Goal: Task Accomplishment & Management: Manage account settings

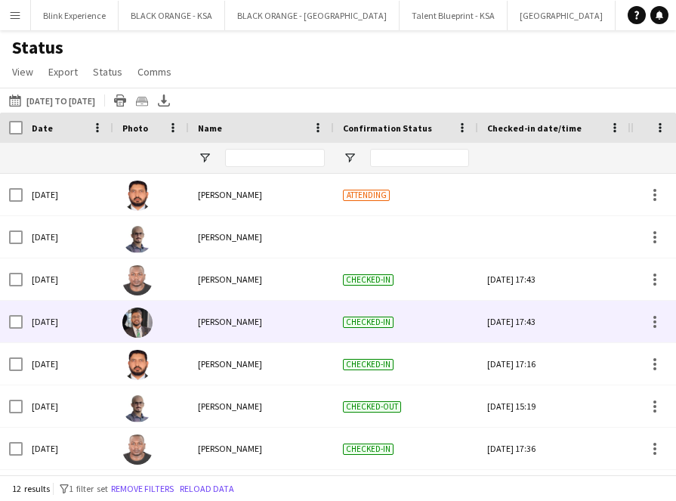
scroll to position [0, 6]
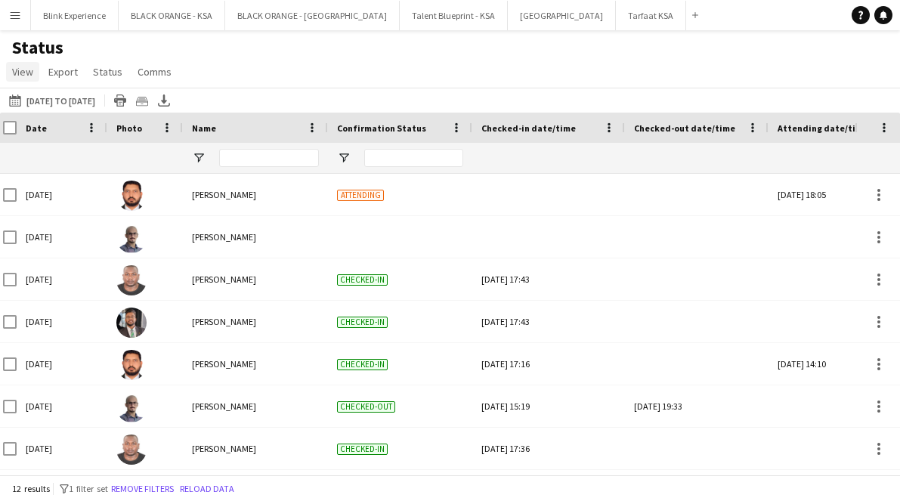
click at [32, 68] on span "View" at bounding box center [22, 72] width 21 height 14
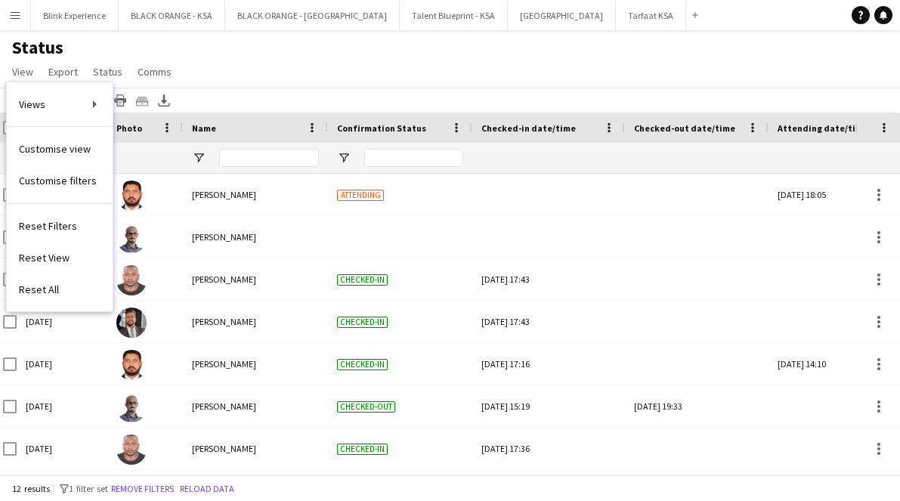
click at [20, 17] on app-icon "Menu" at bounding box center [15, 15] width 12 height 12
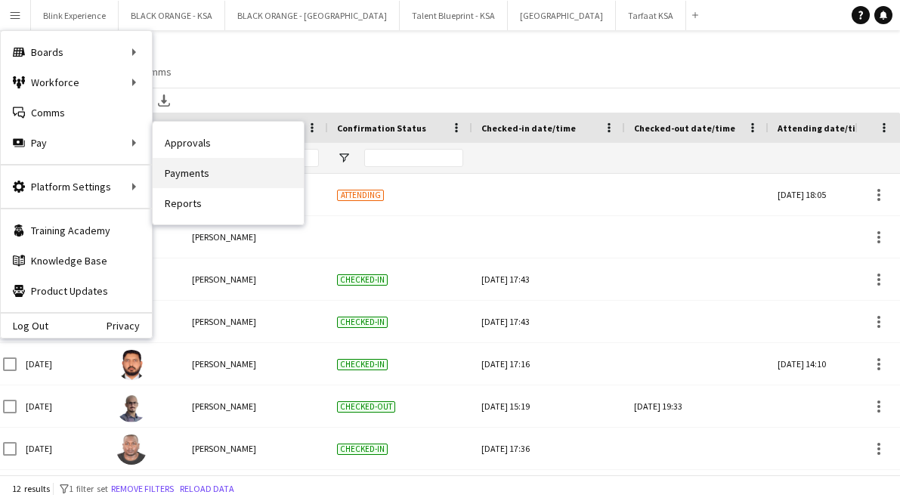
click at [206, 181] on link "Payments" at bounding box center [228, 173] width 151 height 30
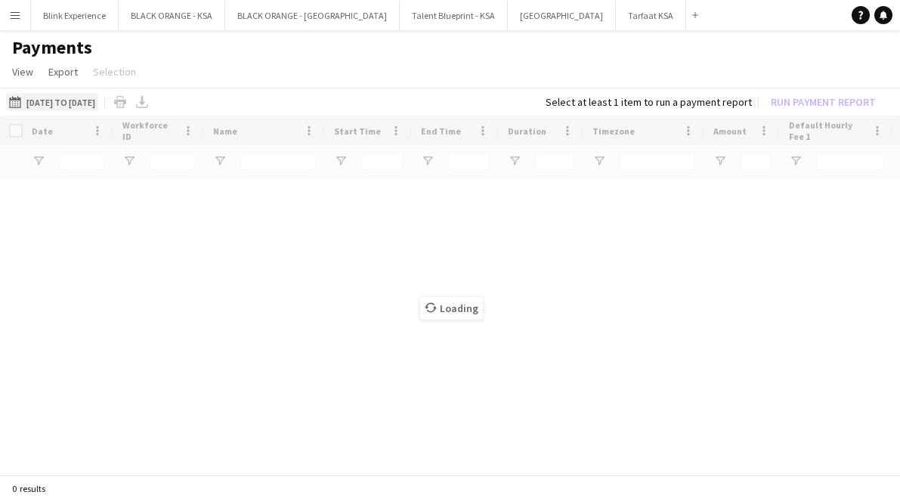
click at [70, 100] on button "[DATE] to [DATE] [DATE] to [DATE]" at bounding box center [52, 102] width 92 height 18
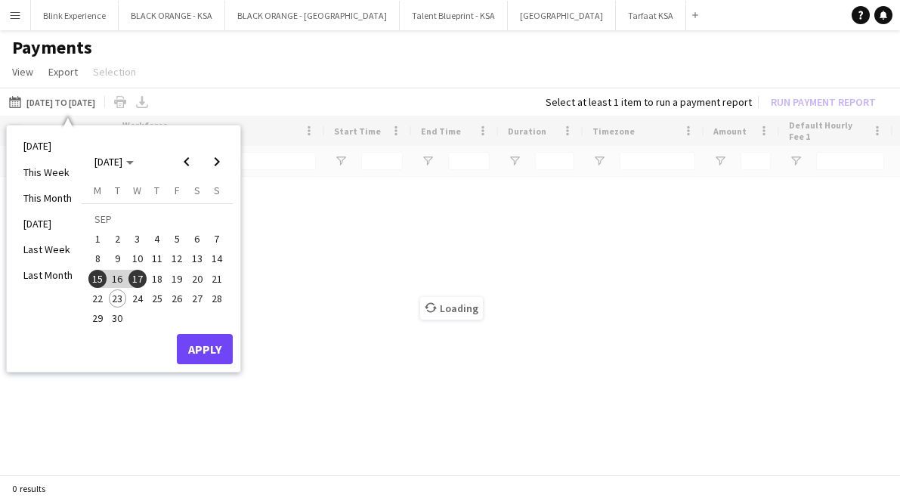
click at [100, 301] on span "22" at bounding box center [97, 298] width 18 height 18
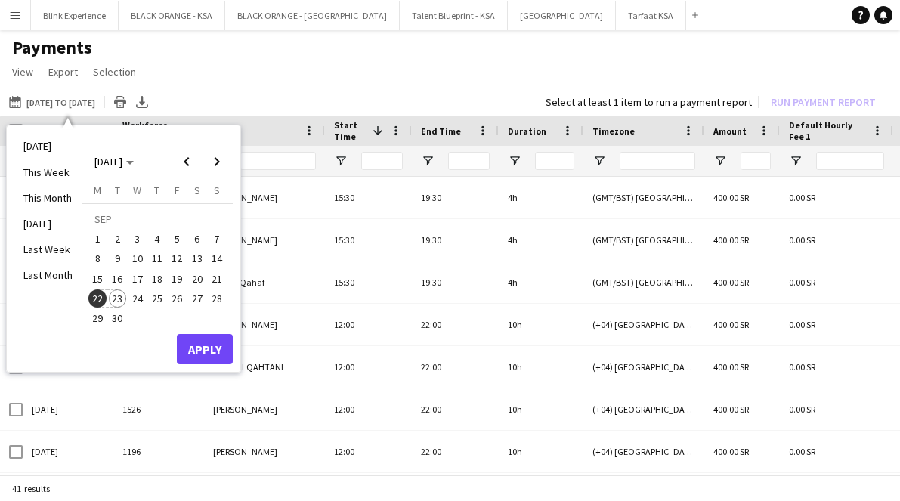
click at [118, 300] on span "23" at bounding box center [118, 298] width 18 height 18
click at [220, 349] on button "Apply" at bounding box center [205, 349] width 56 height 30
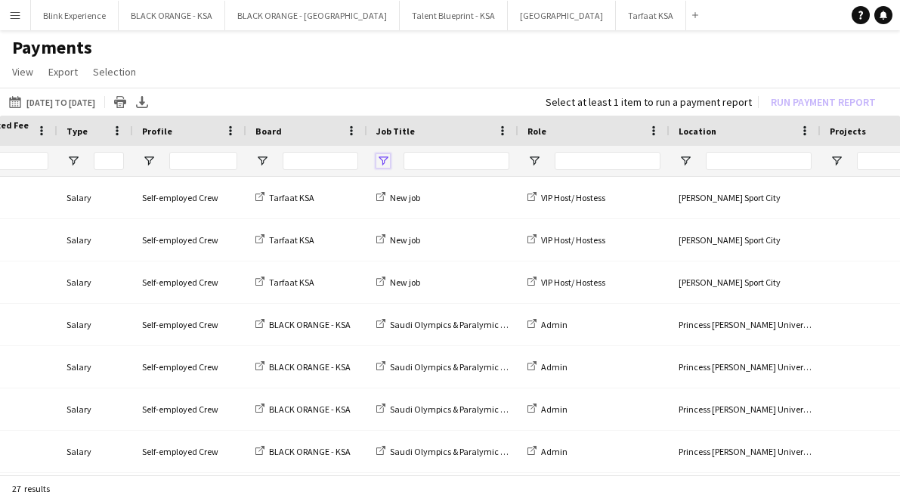
click at [386, 159] on span "Open Filter Menu" at bounding box center [383, 161] width 14 height 14
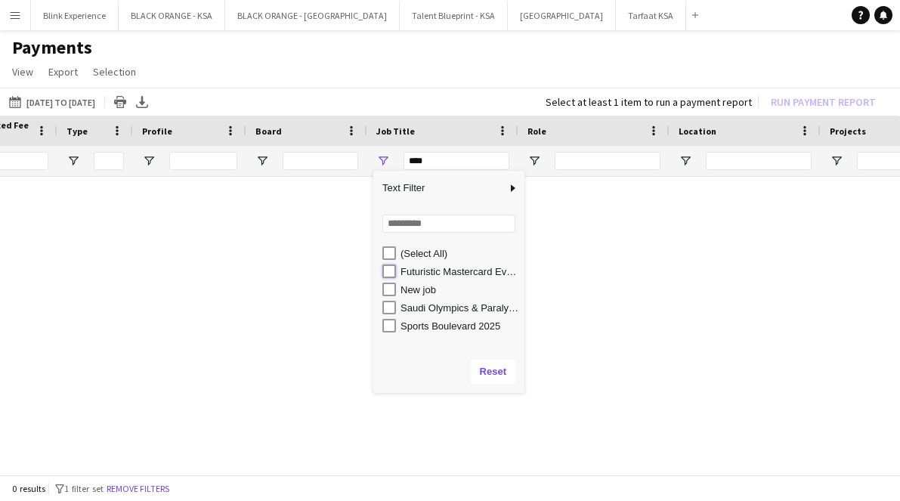
type input "**********"
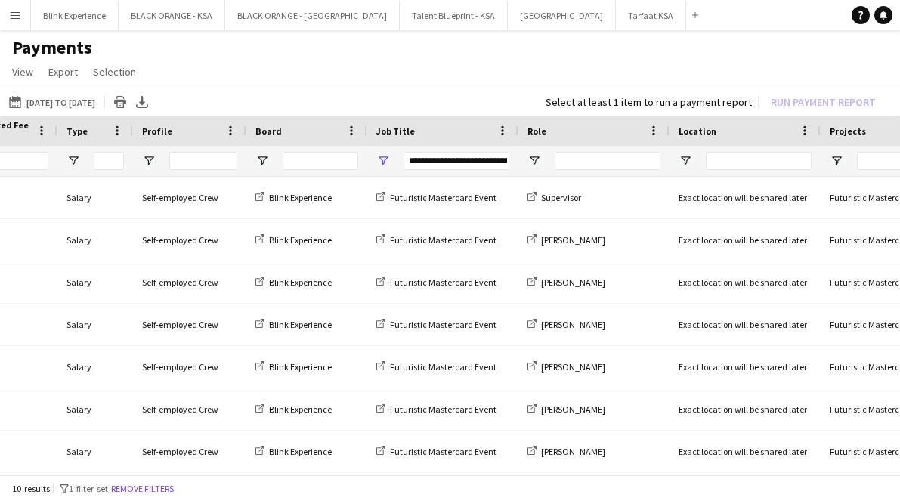
click at [440, 114] on div "[DATE] to [DATE] [DATE] to [DATE] [DATE] This Week This Month [DATE] Last Week …" at bounding box center [450, 102] width 900 height 28
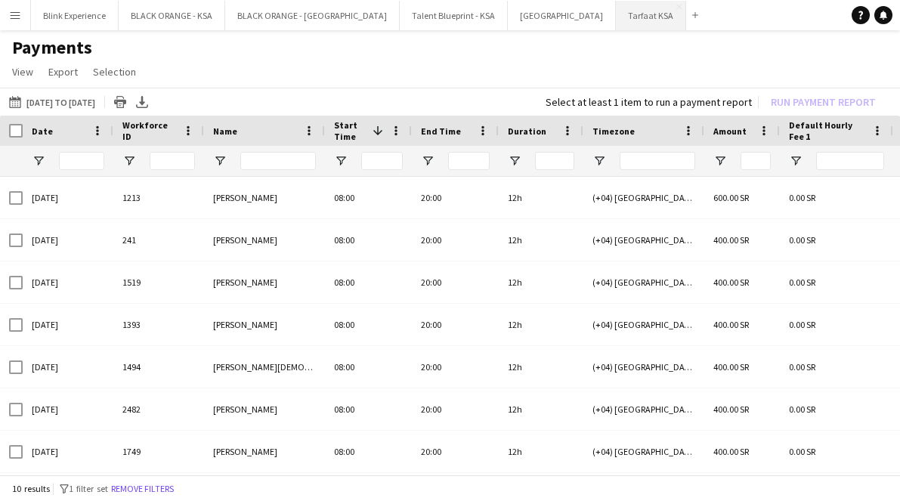
click at [616, 19] on button "Tarfaat KSA Close" at bounding box center [651, 15] width 70 height 29
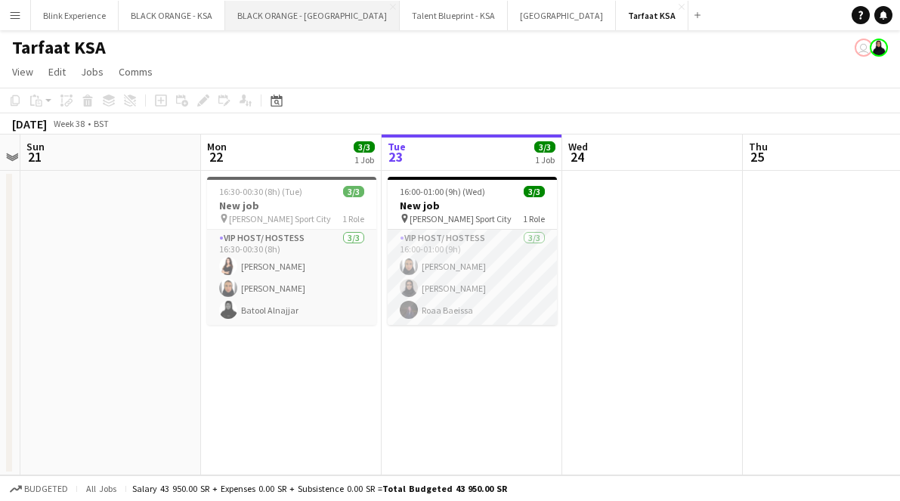
click at [273, 18] on button "BLACK ORANGE - [GEOGRAPHIC_DATA] Close" at bounding box center [312, 15] width 174 height 29
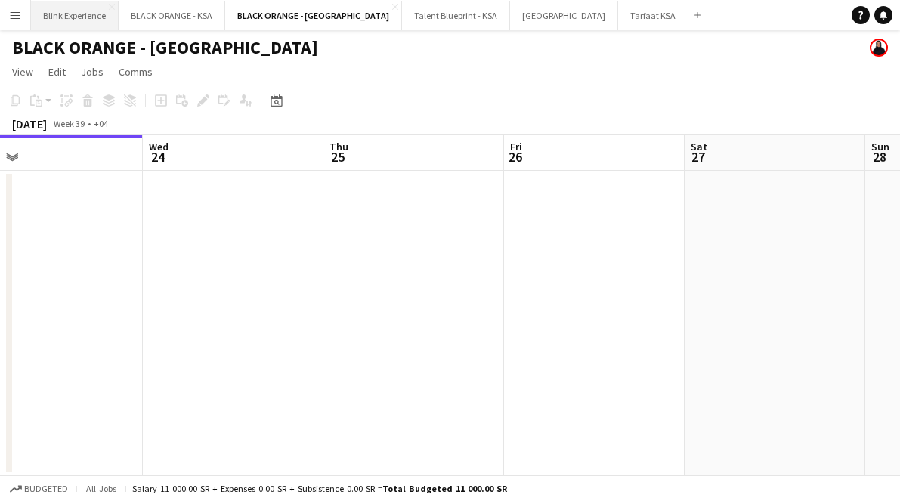
click at [90, 20] on button "Blink Experience Close" at bounding box center [75, 15] width 88 height 29
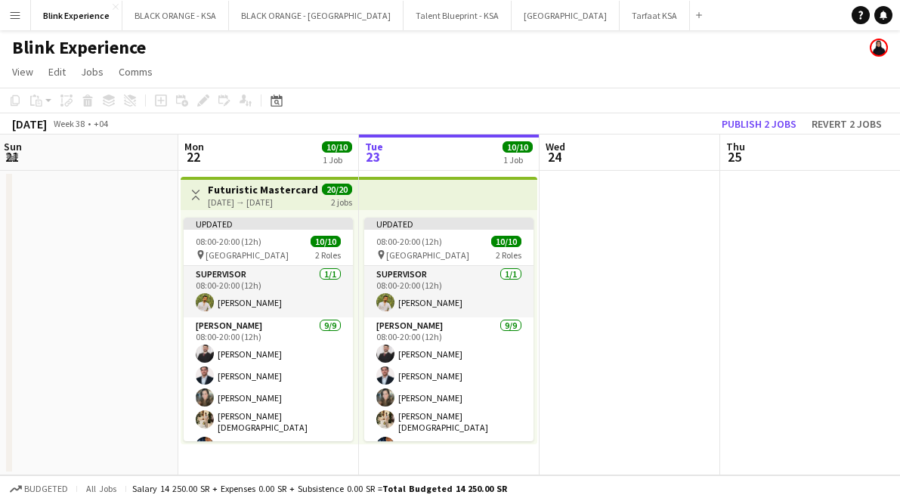
click at [14, 11] on app-icon "Menu" at bounding box center [15, 15] width 12 height 12
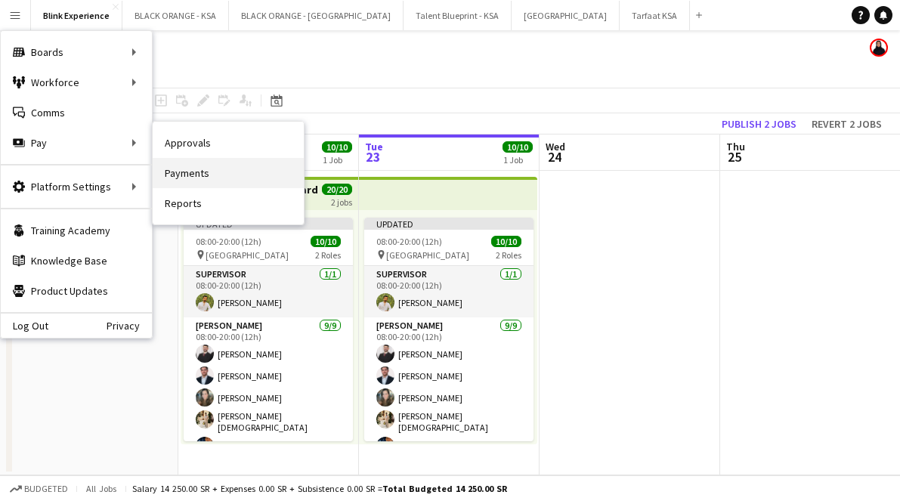
click at [190, 168] on link "Payments" at bounding box center [228, 173] width 151 height 30
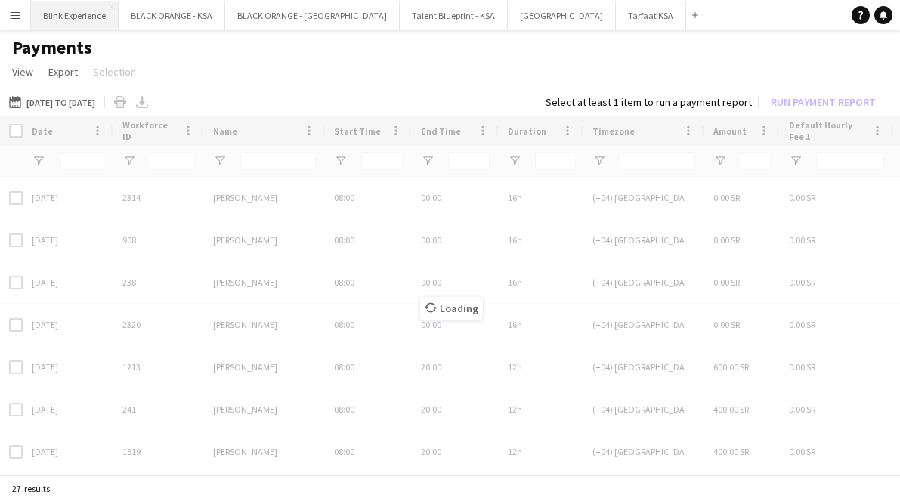
click at [88, 17] on button "Blink Experience Close" at bounding box center [75, 15] width 88 height 29
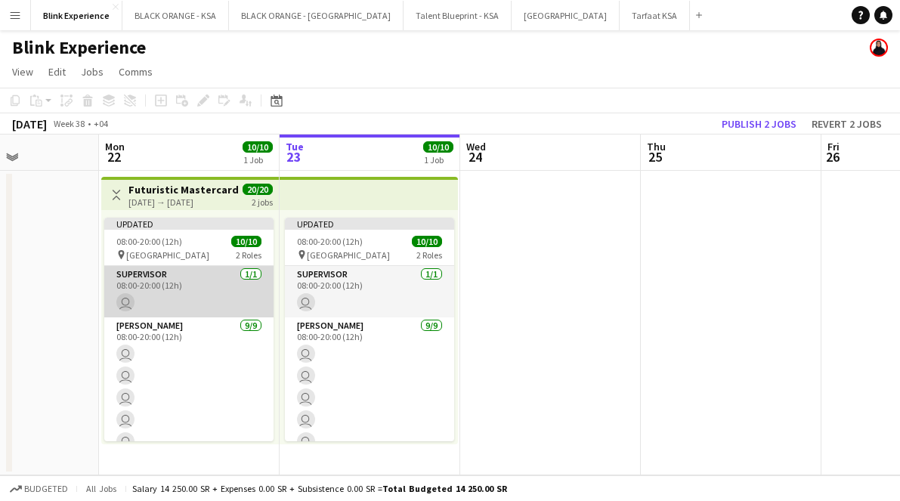
click at [180, 306] on app-card-role "Supervisor [DATE] 08:00-20:00 (12h) user" at bounding box center [188, 291] width 169 height 51
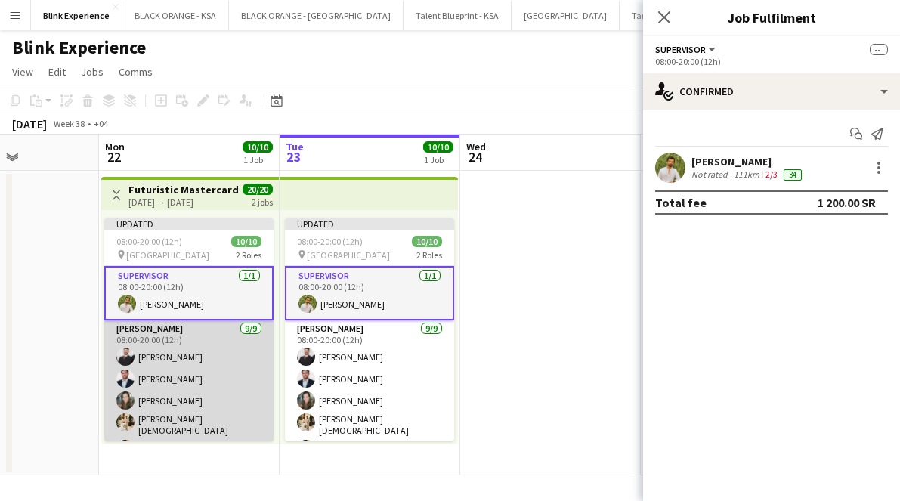
click at [205, 338] on app-card-role "[PERSON_NAME] [DATE] 08:00-20:00 (12h) [PERSON_NAME] Jrish [PERSON_NAME] [PERSO…" at bounding box center [188, 435] width 169 height 231
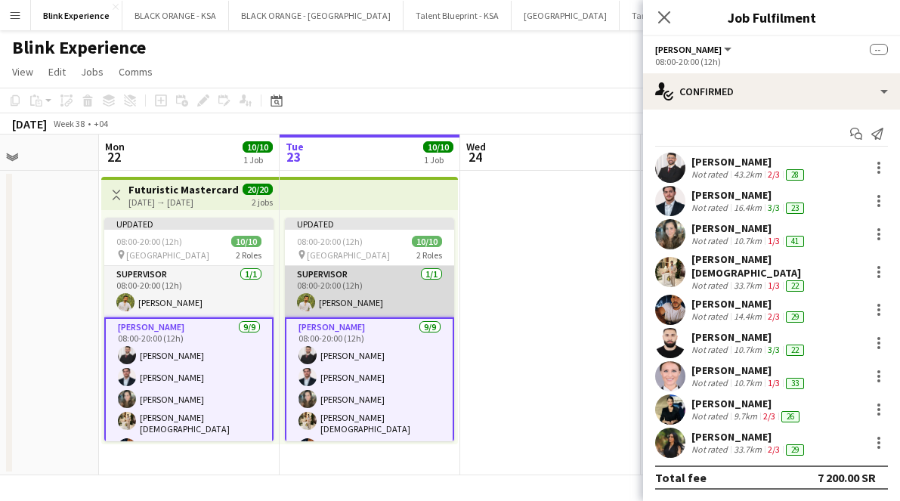
click at [322, 271] on app-card-role "Supervisor [DATE] 08:00-20:00 (12h) [PERSON_NAME]" at bounding box center [369, 291] width 169 height 51
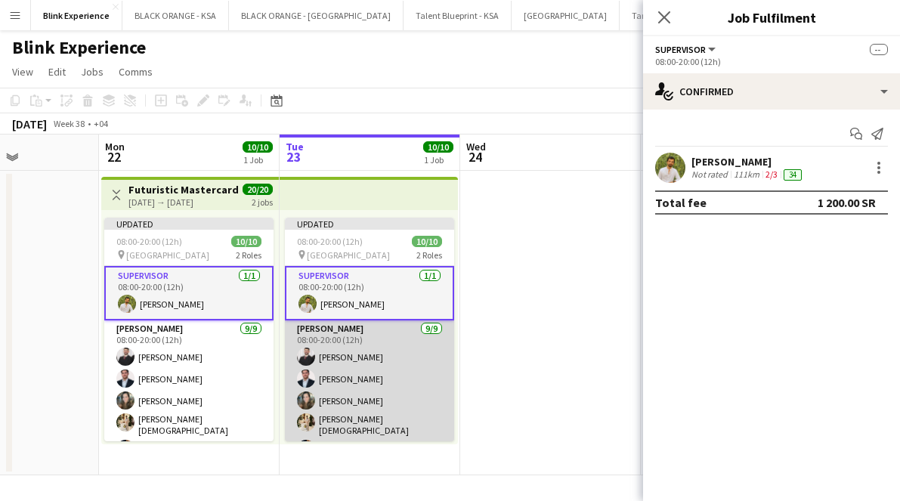
click at [354, 331] on app-card-role "[PERSON_NAME] [DATE] 08:00-20:00 (12h) [PERSON_NAME] Jrish [PERSON_NAME] [PERSO…" at bounding box center [369, 435] width 169 height 231
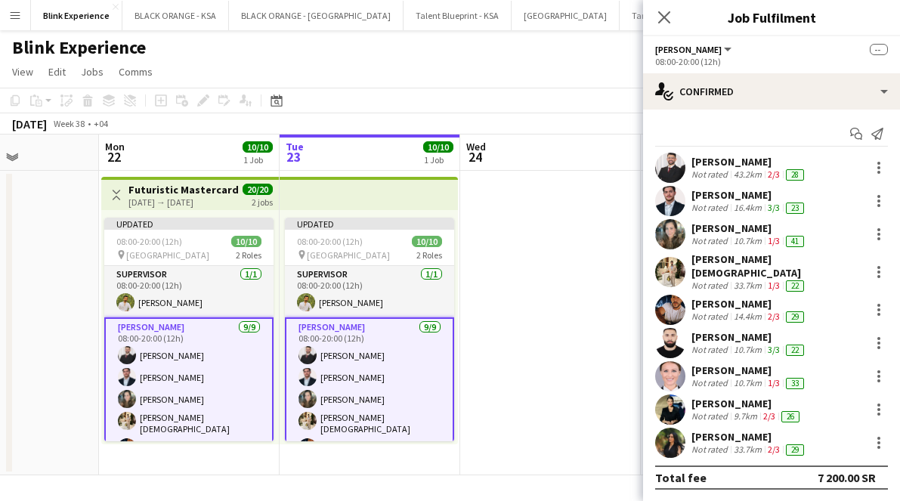
click at [241, 354] on app-card-role "[PERSON_NAME] [DATE] 08:00-20:00 (12h) [PERSON_NAME] Jrish [PERSON_NAME] [PERSO…" at bounding box center [188, 434] width 169 height 234
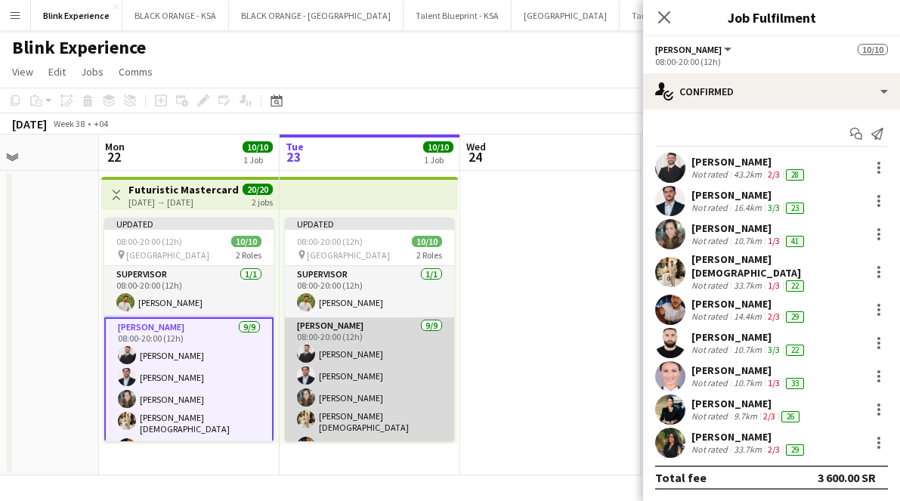
click at [326, 344] on app-card-role "[PERSON_NAME] [DATE] 08:00-20:00 (12h) [PERSON_NAME] Jrish [PERSON_NAME] [PERSO…" at bounding box center [369, 432] width 169 height 231
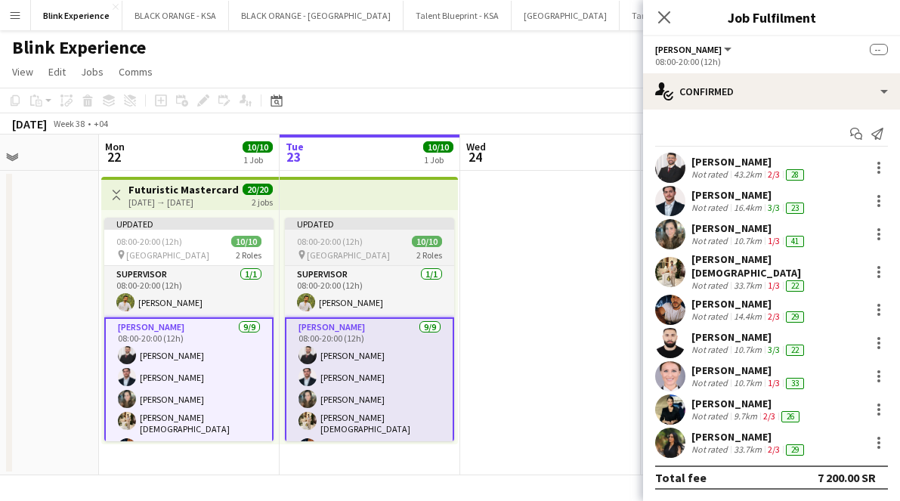
click at [295, 224] on div "Updated" at bounding box center [369, 224] width 169 height 12
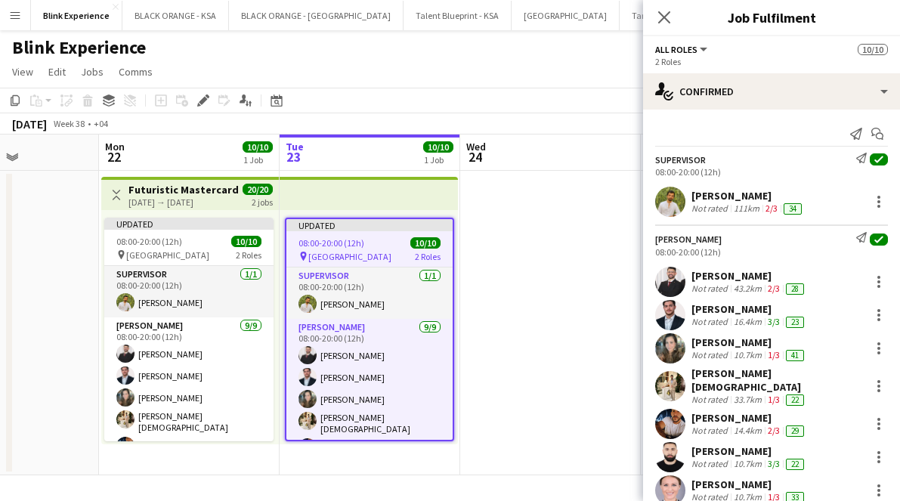
click at [228, 200] on div "[DATE] → [DATE]" at bounding box center [184, 201] width 113 height 11
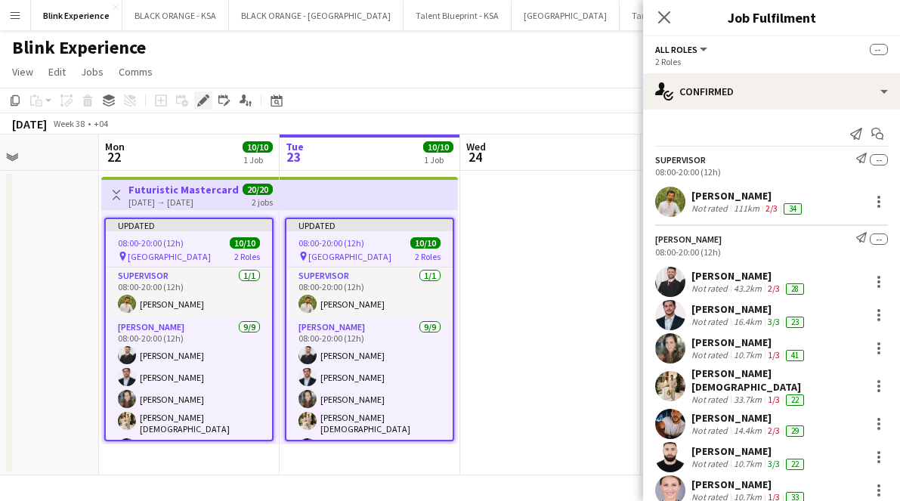
click at [196, 105] on div "Edit" at bounding box center [203, 100] width 18 height 18
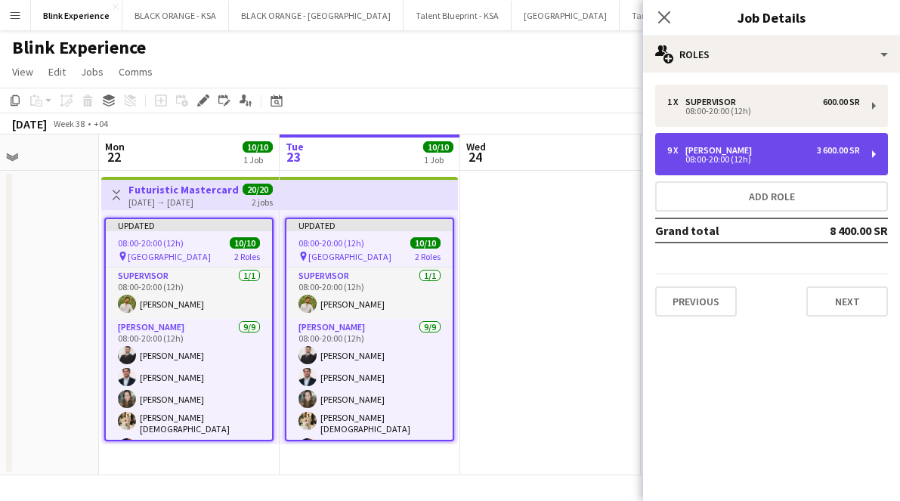
click at [675, 159] on div "08:00-20:00 (12h)" at bounding box center [763, 160] width 193 height 8
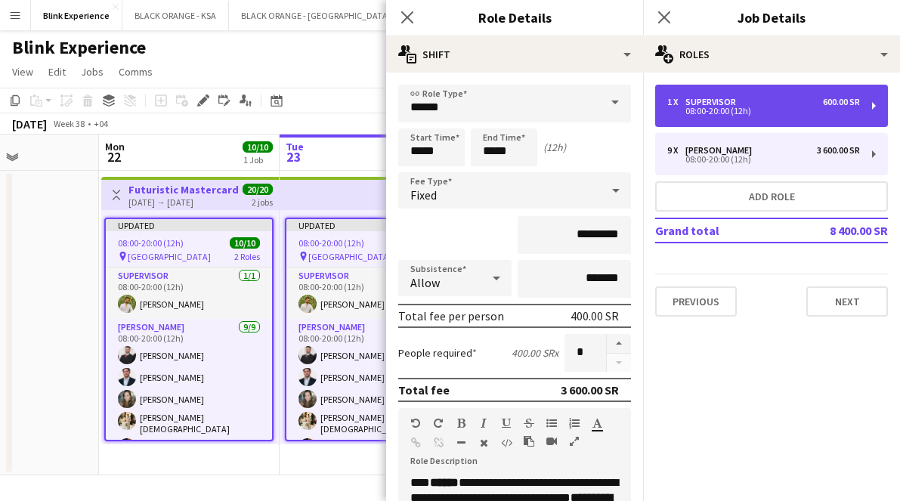
click at [675, 107] on div "08:00-20:00 (12h)" at bounding box center [763, 111] width 193 height 8
type input "**********"
type input "*********"
type input "*"
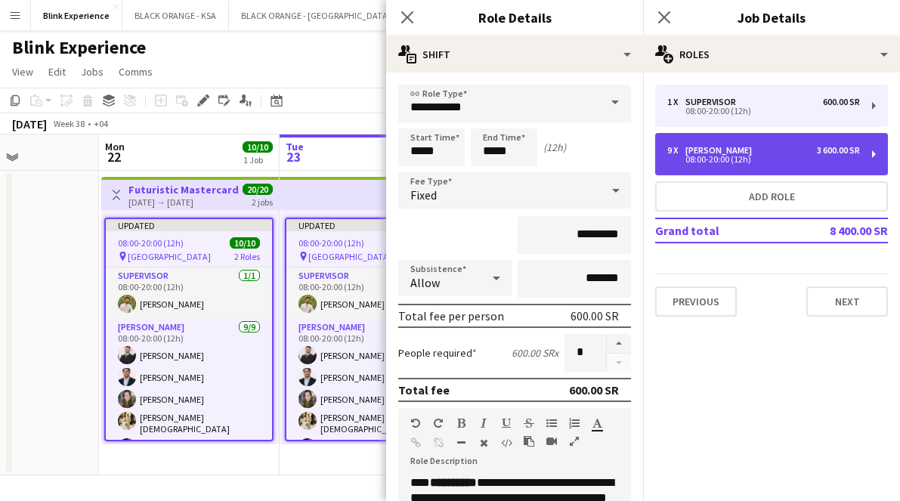
click at [675, 156] on div "08:00-20:00 (12h)" at bounding box center [763, 160] width 193 height 8
type input "*****"
type input "*********"
type input "*"
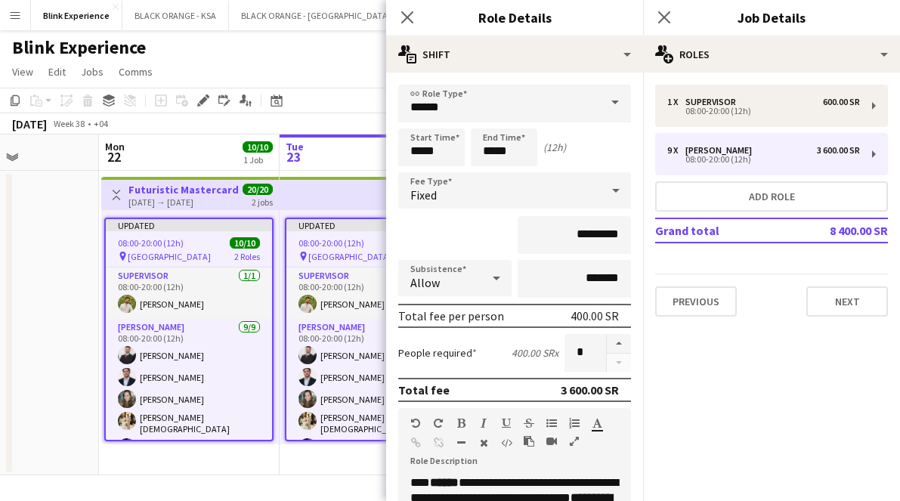
click at [23, 16] on button "Menu" at bounding box center [15, 15] width 30 height 30
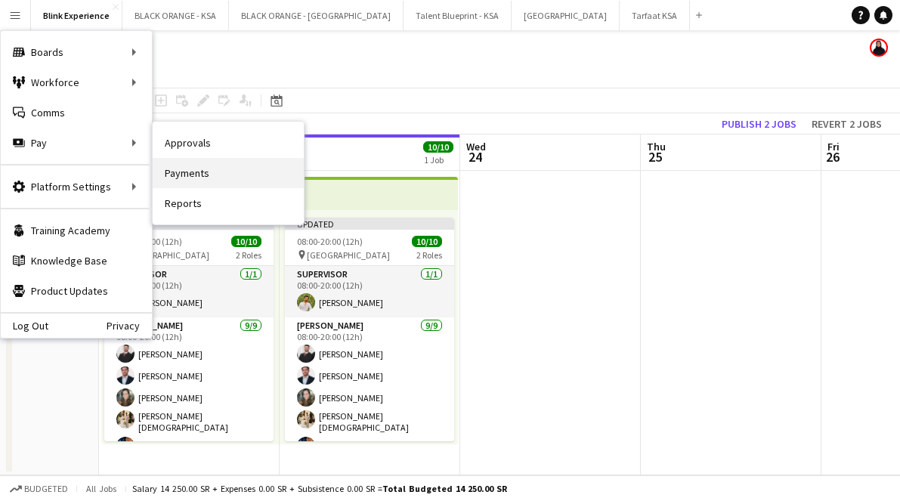
click at [200, 167] on link "Payments" at bounding box center [228, 173] width 151 height 30
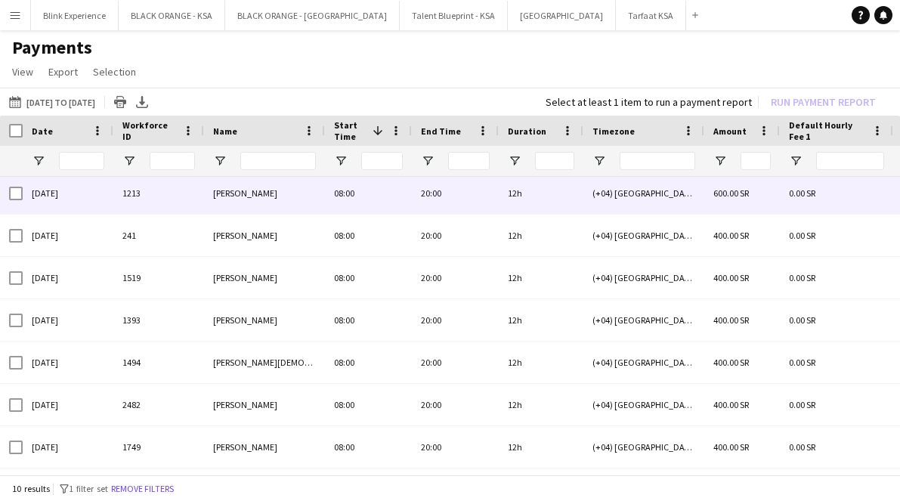
scroll to position [11, 0]
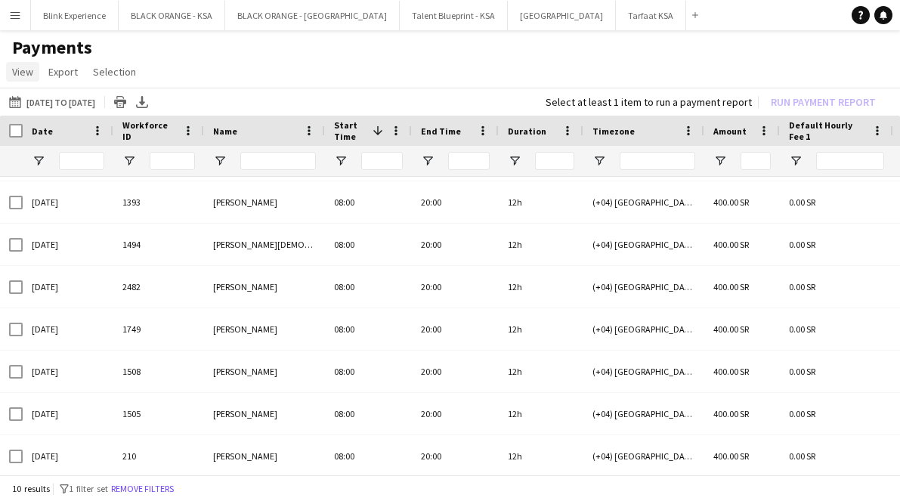
click at [15, 66] on span "View" at bounding box center [22, 72] width 21 height 14
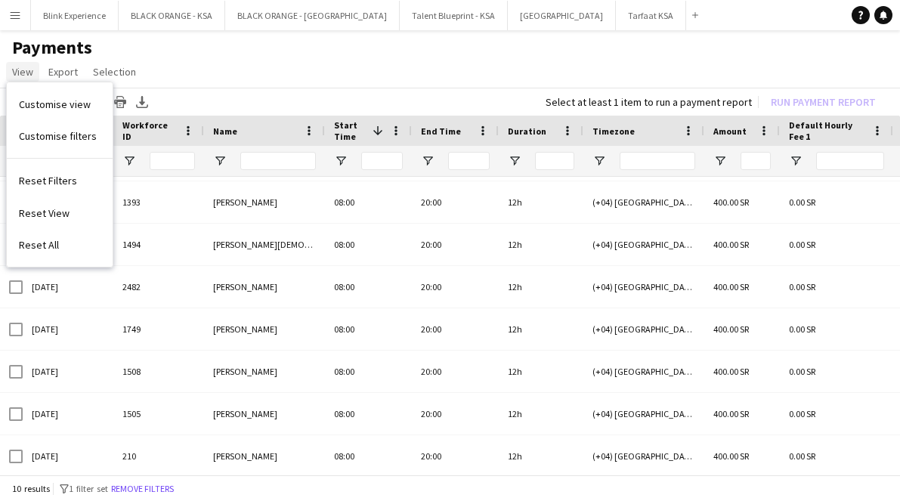
click at [21, 72] on span "View" at bounding box center [22, 72] width 21 height 14
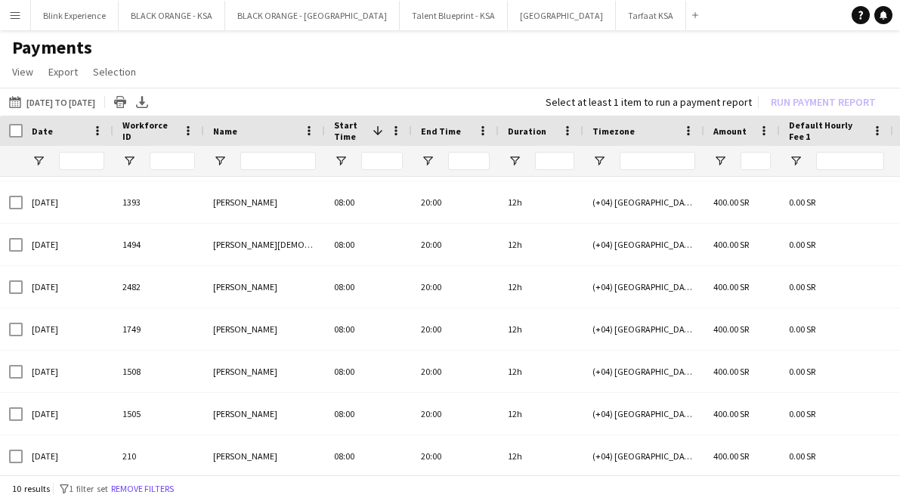
click at [13, 17] on app-icon "Menu" at bounding box center [15, 15] width 12 height 12
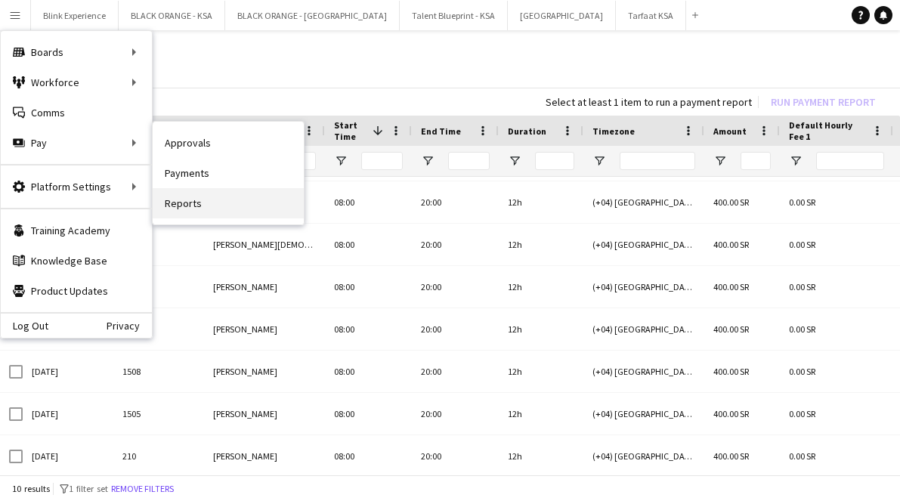
click at [194, 208] on link "Reports" at bounding box center [228, 203] width 151 height 30
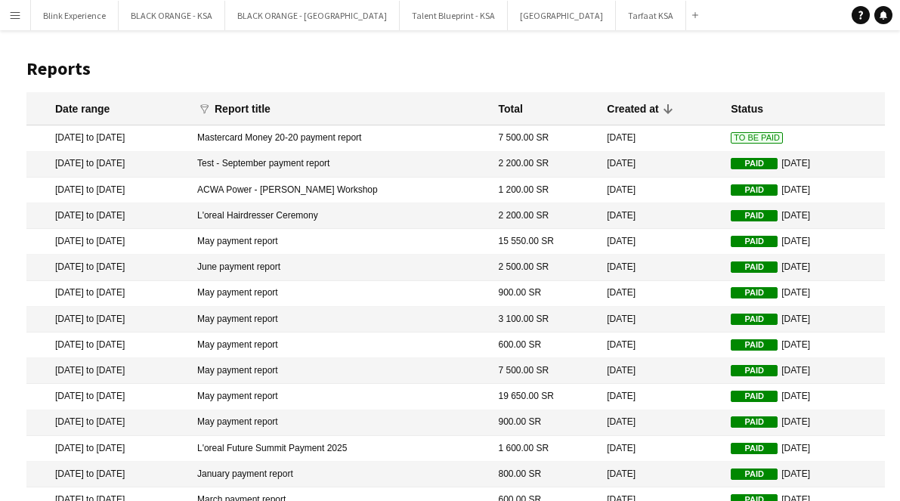
click at [17, 12] on app-icon "Menu" at bounding box center [15, 15] width 12 height 12
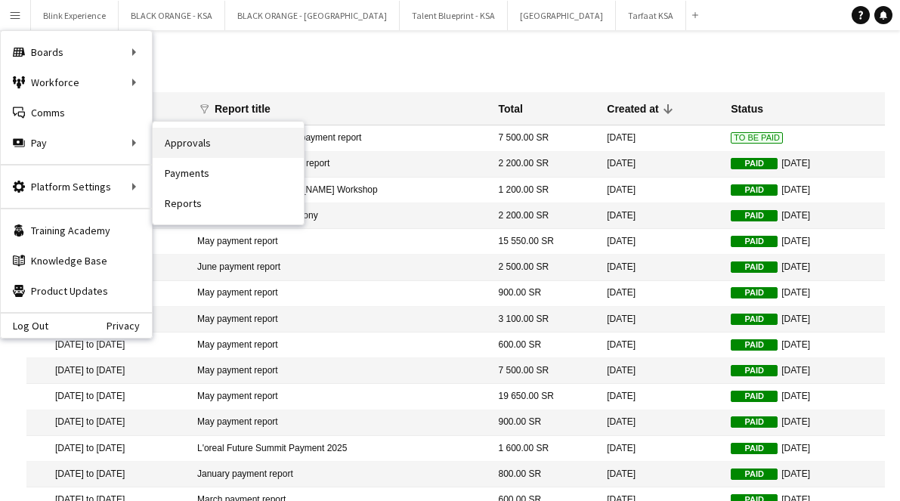
click at [173, 140] on link "Approvals" at bounding box center [228, 143] width 151 height 30
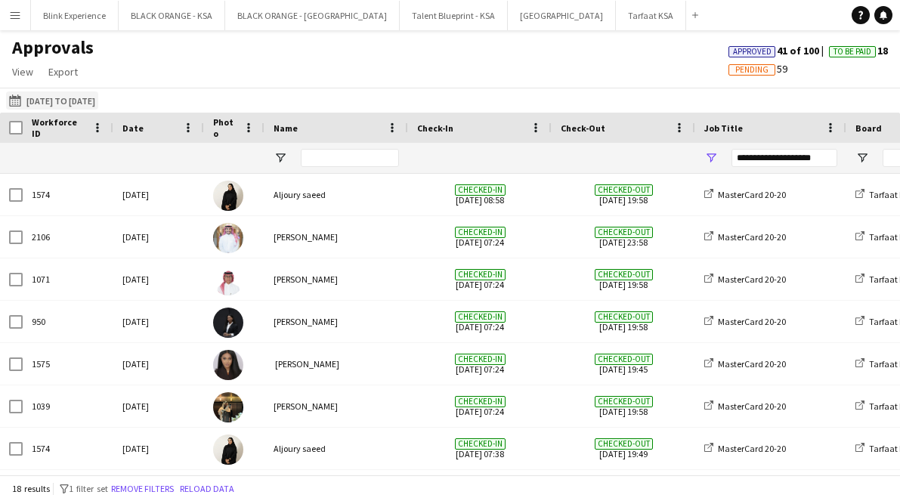
click at [66, 100] on button "[DATE] to [DATE] [DATE] to [DATE]" at bounding box center [52, 100] width 92 height 18
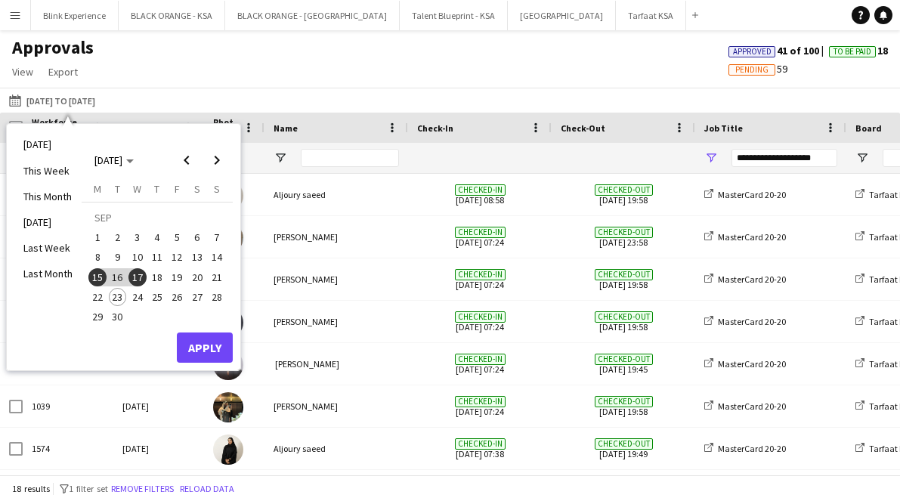
click at [103, 299] on span "22" at bounding box center [97, 297] width 18 height 18
click at [116, 295] on span "23" at bounding box center [118, 297] width 18 height 18
click at [206, 344] on button "Apply" at bounding box center [205, 347] width 56 height 30
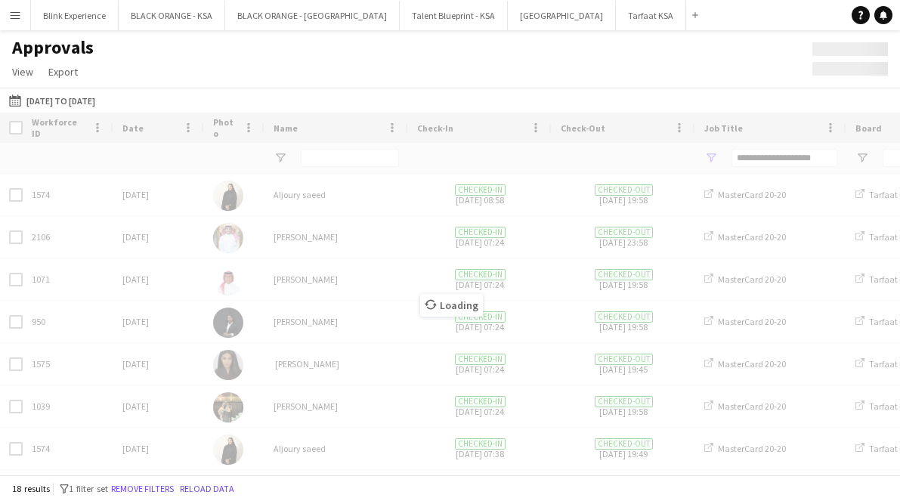
type input "***"
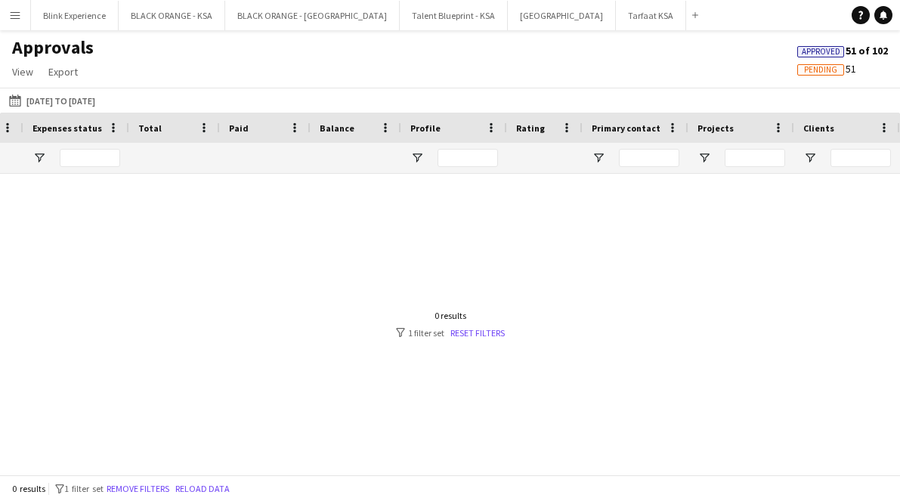
click at [489, 338] on div at bounding box center [450, 324] width 900 height 301
click at [489, 335] on link "Reset filters" at bounding box center [477, 332] width 54 height 11
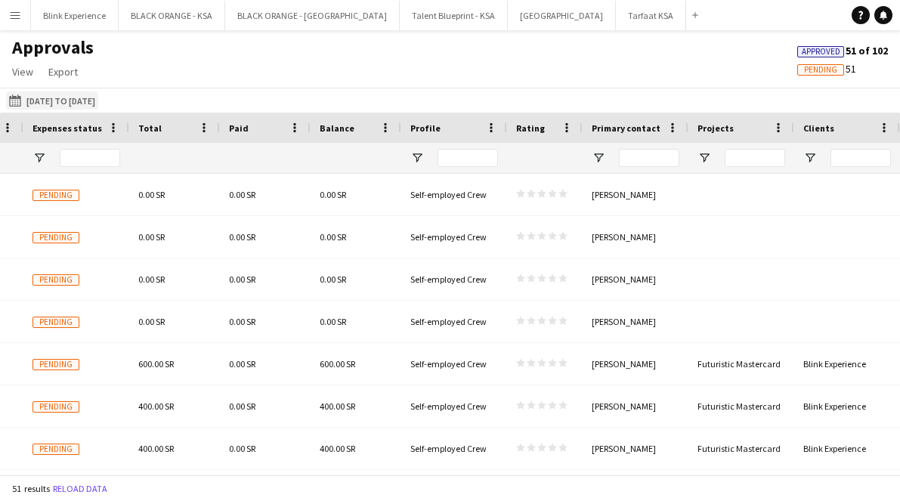
click at [79, 106] on button "[DATE] to [DATE] [DATE] to [DATE]" at bounding box center [52, 100] width 92 height 18
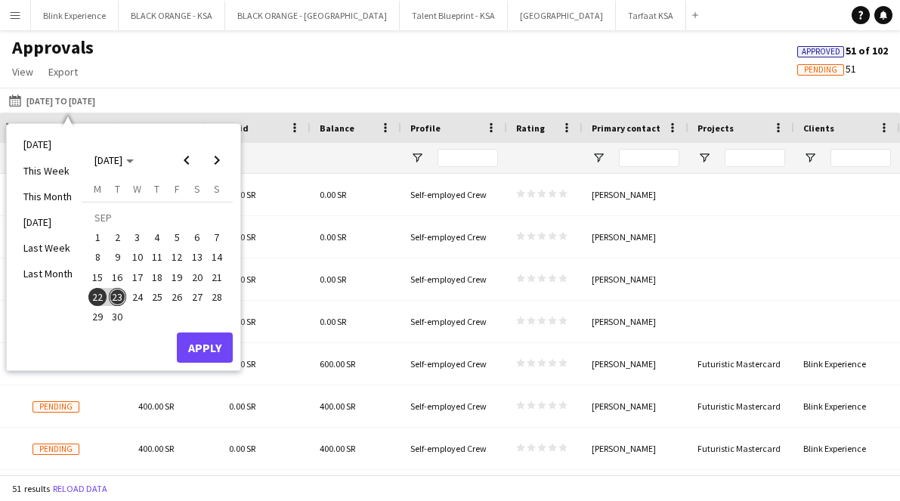
click at [269, 57] on div "Approvals View Customise view Customise filters Reset Filters Reset View Reset …" at bounding box center [450, 61] width 900 height 51
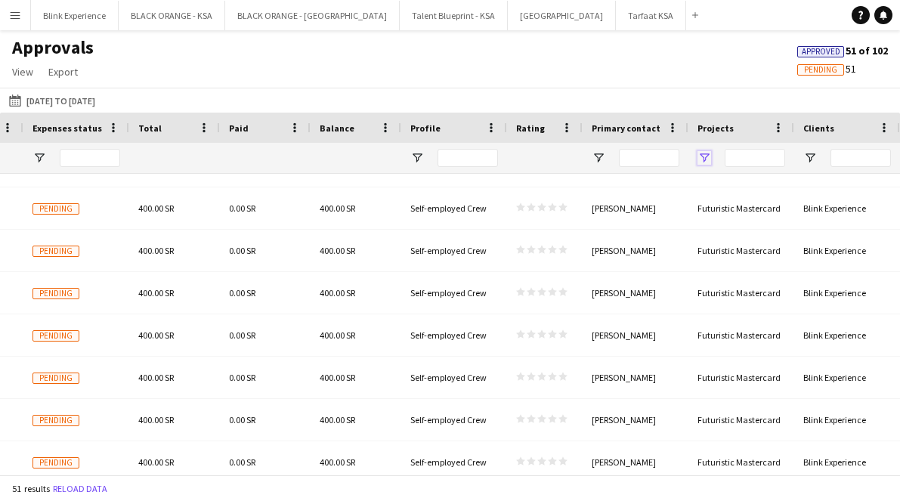
click at [675, 158] on span "Open Filter Menu" at bounding box center [704, 158] width 14 height 14
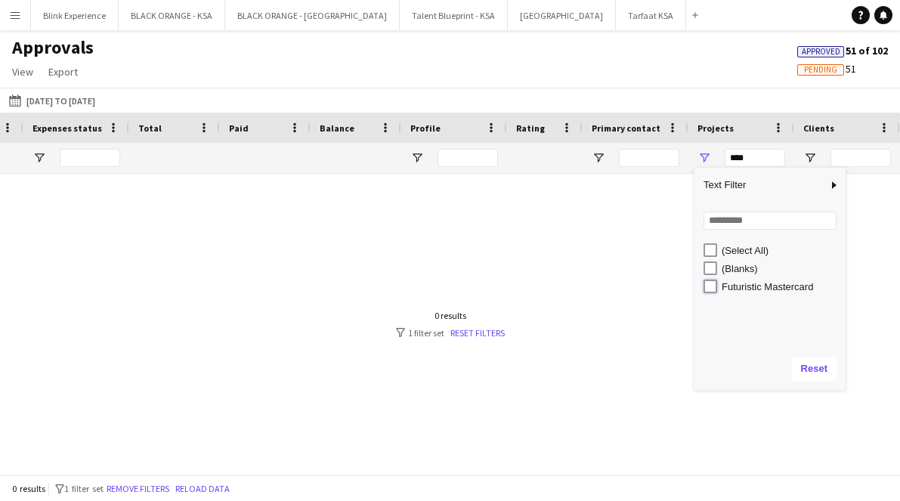
type input "**********"
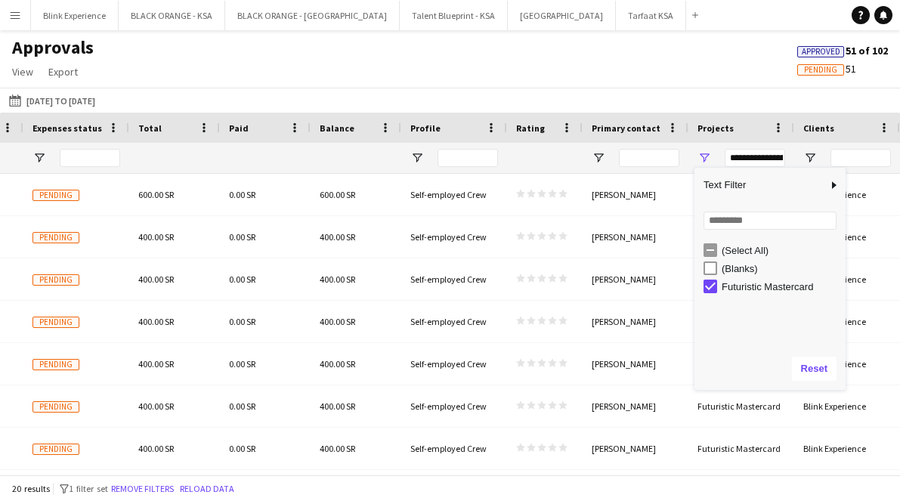
click at [614, 97] on div "[DATE] to [DATE] [DATE] to [DATE] [DATE] This Week This Month [DATE] Last Week …" at bounding box center [450, 100] width 900 height 25
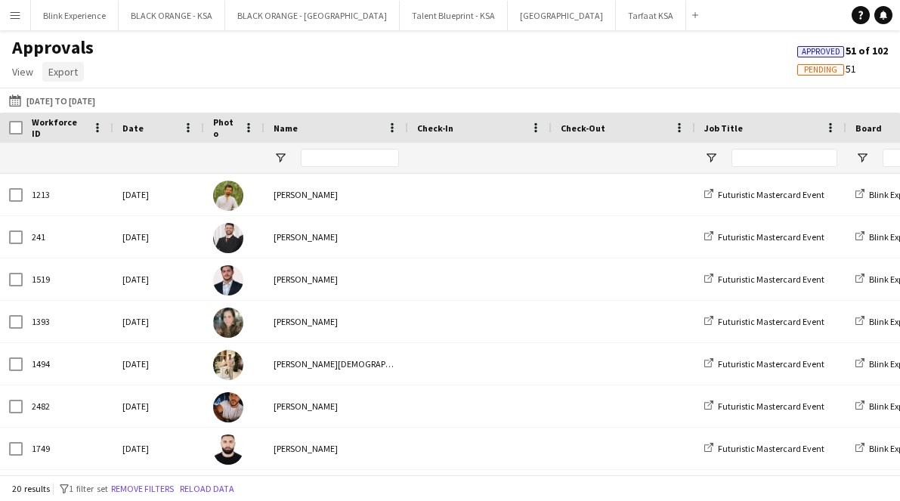
click at [60, 70] on span "Export" at bounding box center [62, 72] width 29 height 14
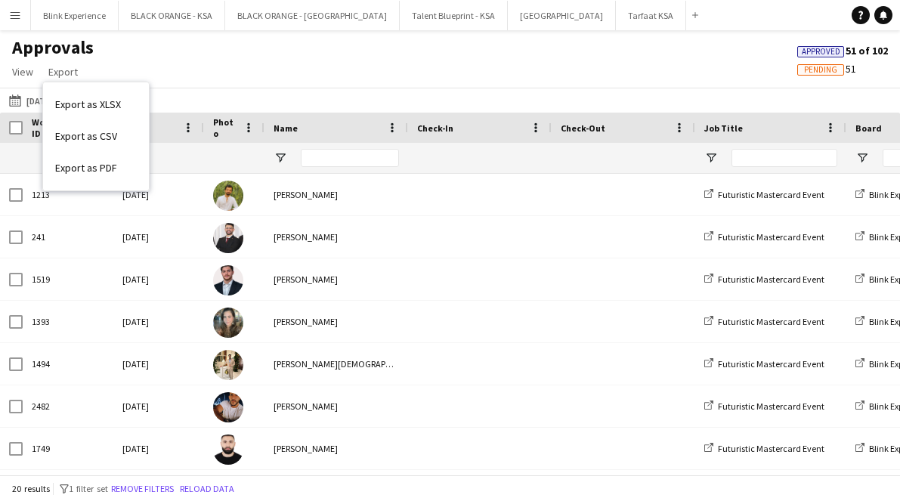
click at [179, 61] on div "Approvals View Customise view Customise filters Reset Filters Reset View Reset …" at bounding box center [450, 61] width 900 height 51
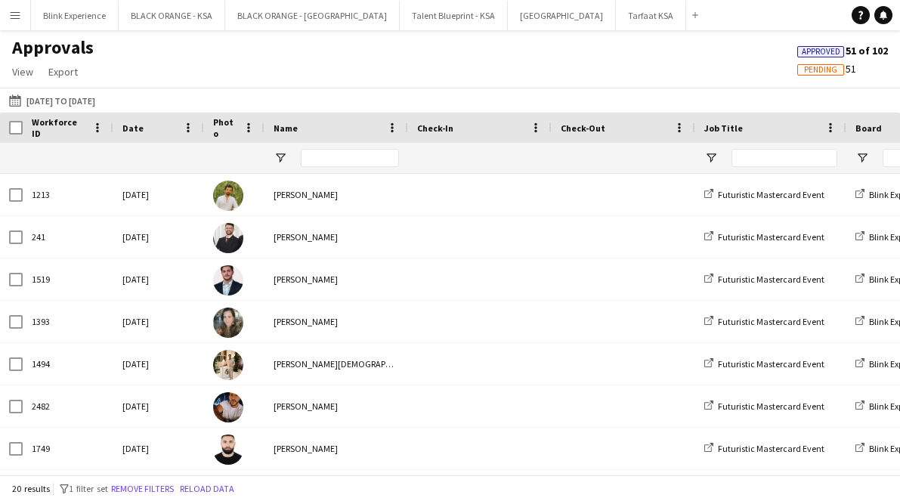
click at [27, 11] on button "Menu" at bounding box center [15, 15] width 30 height 30
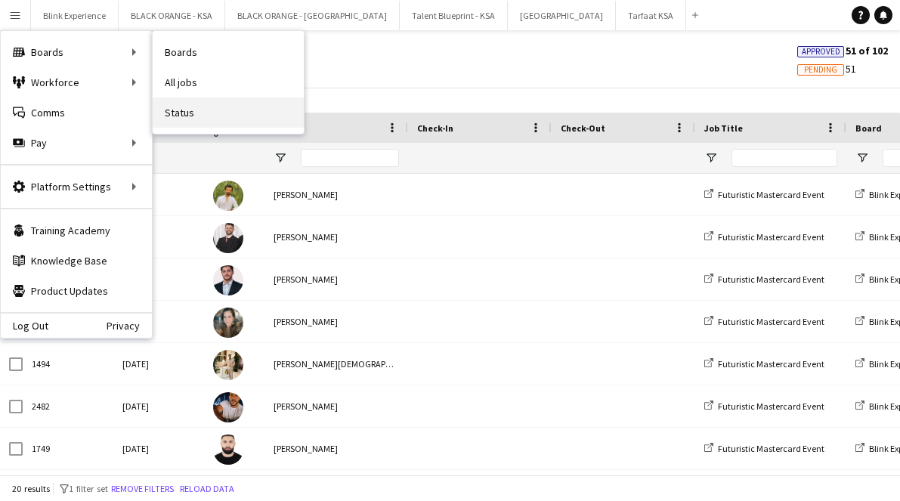
click at [221, 126] on link "Status" at bounding box center [228, 112] width 151 height 30
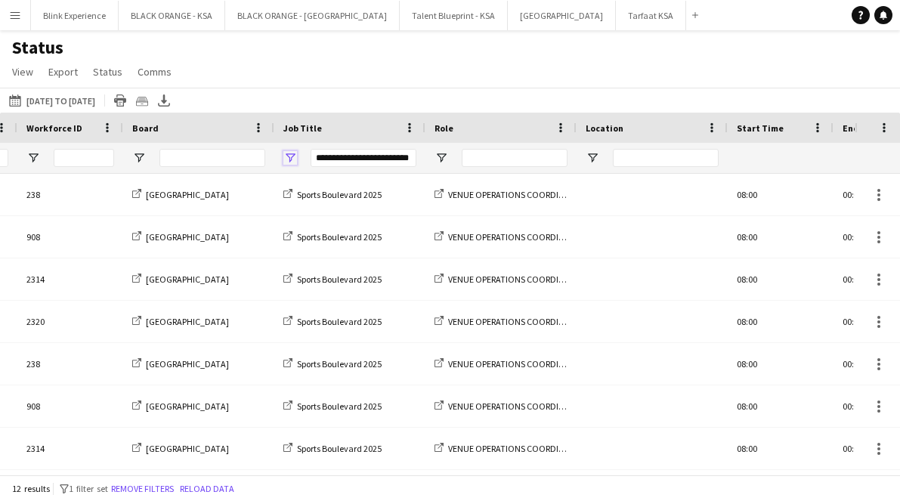
click at [290, 156] on span "Open Filter Menu" at bounding box center [290, 158] width 14 height 14
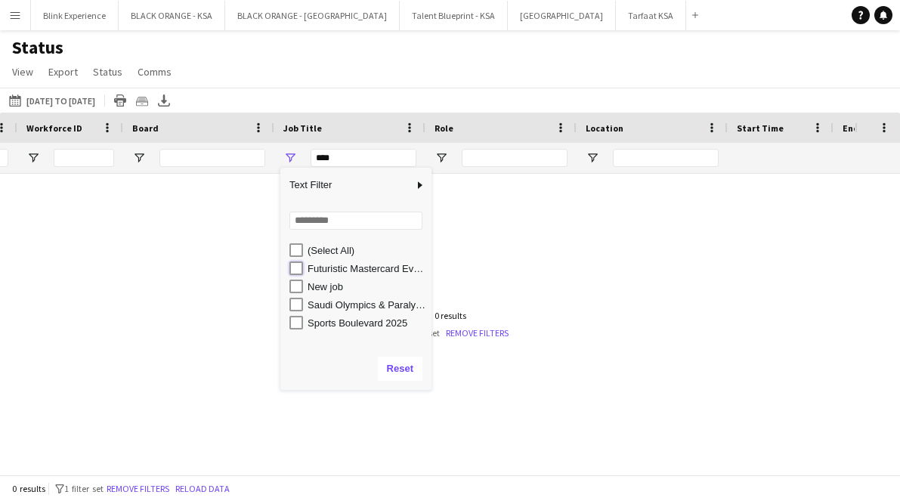
type input "**********"
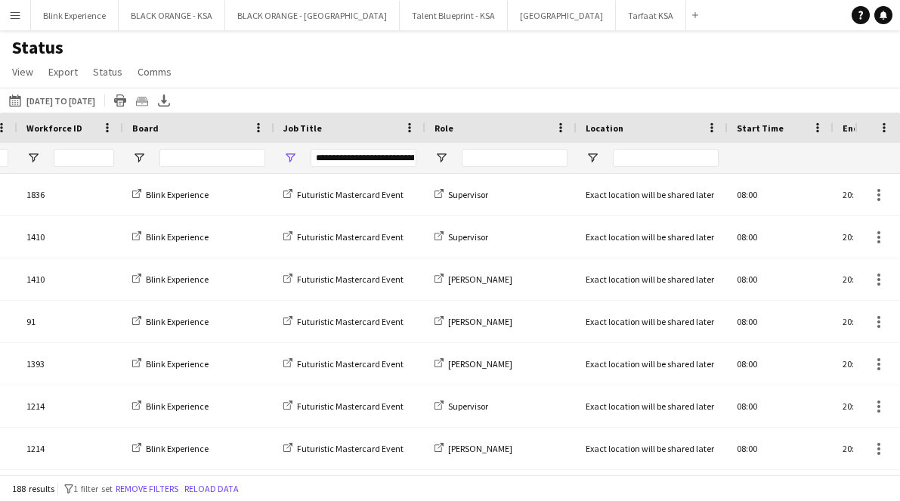
click at [335, 38] on div "Status View Views Default view New view Update view Delete view Edit name Custo…" at bounding box center [450, 61] width 900 height 51
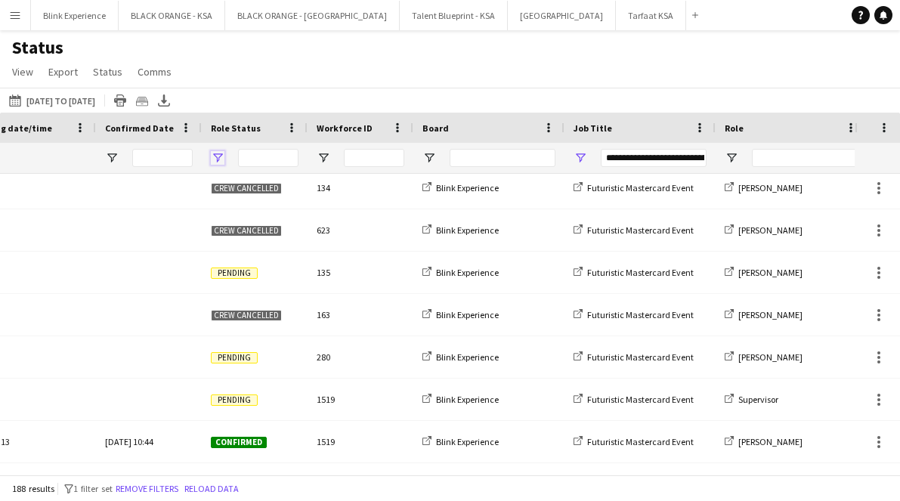
click at [219, 155] on span "Open Filter Menu" at bounding box center [218, 158] width 14 height 14
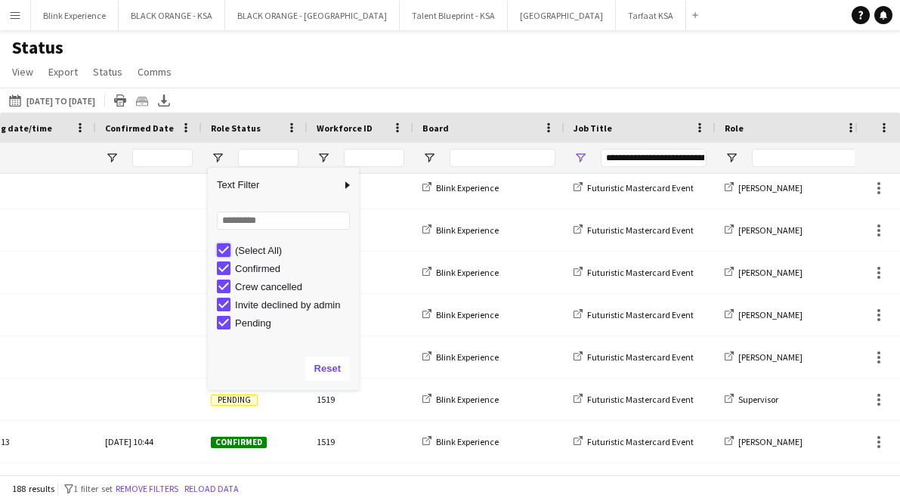
type input "***"
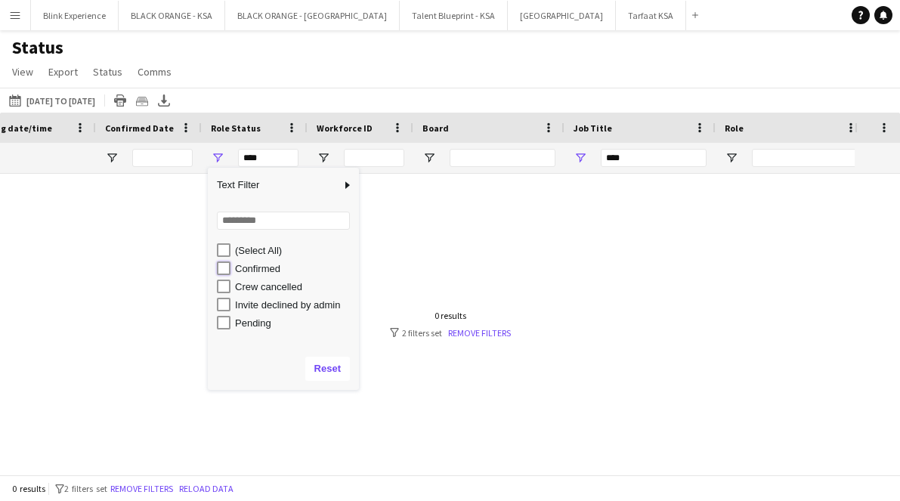
type input "**********"
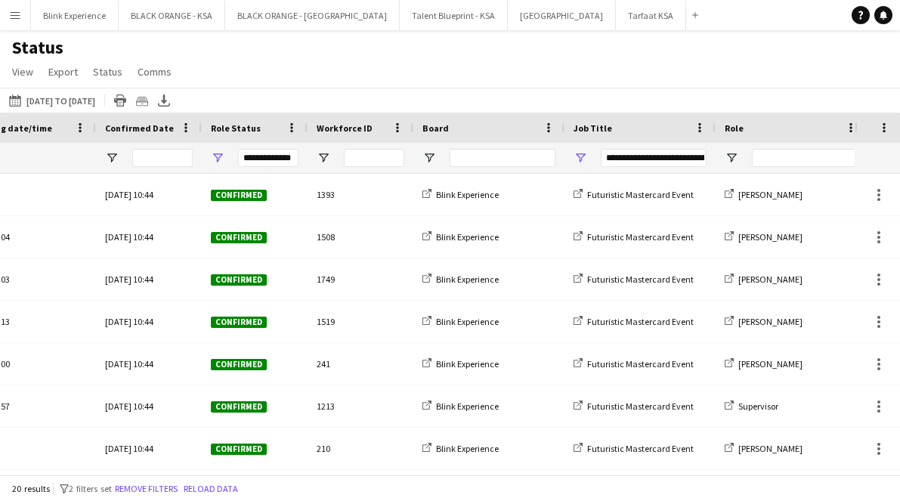
click at [231, 87] on div "Status View Views Default view New view Update view Delete view Edit name Custo…" at bounding box center [450, 61] width 900 height 51
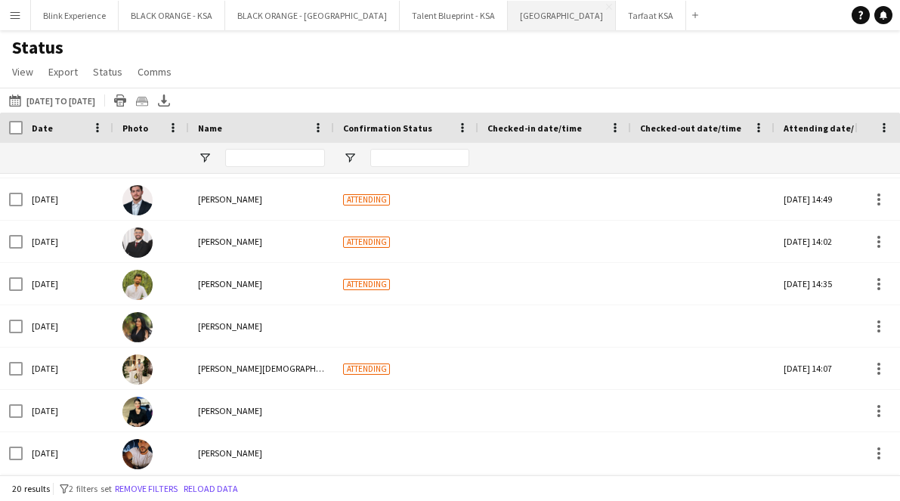
click at [508, 16] on button "[GEOGRAPHIC_DATA]" at bounding box center [562, 15] width 108 height 29
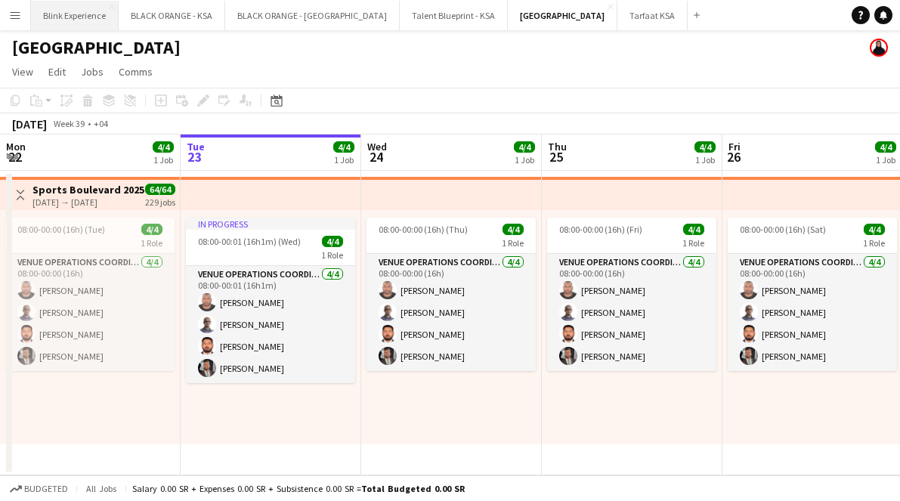
click at [51, 14] on button "Blink Experience Close" at bounding box center [75, 15] width 88 height 29
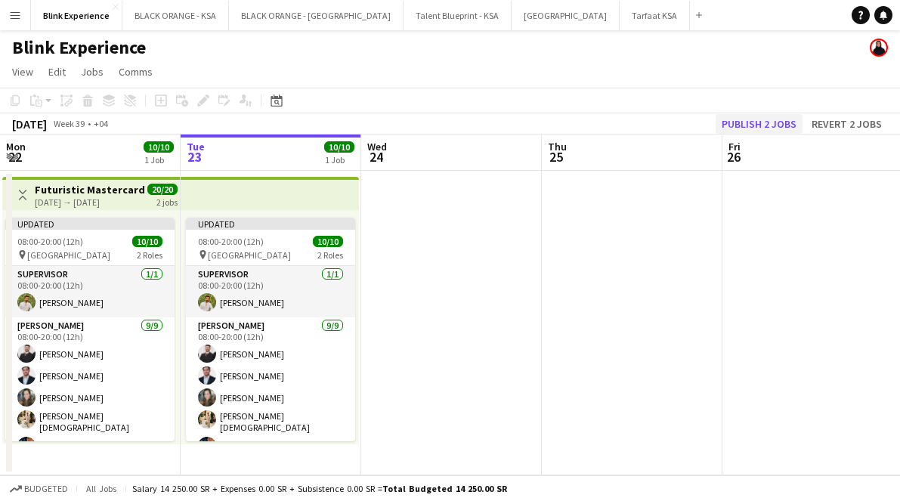
click at [675, 124] on button "Publish 2 jobs" at bounding box center [758, 124] width 87 height 20
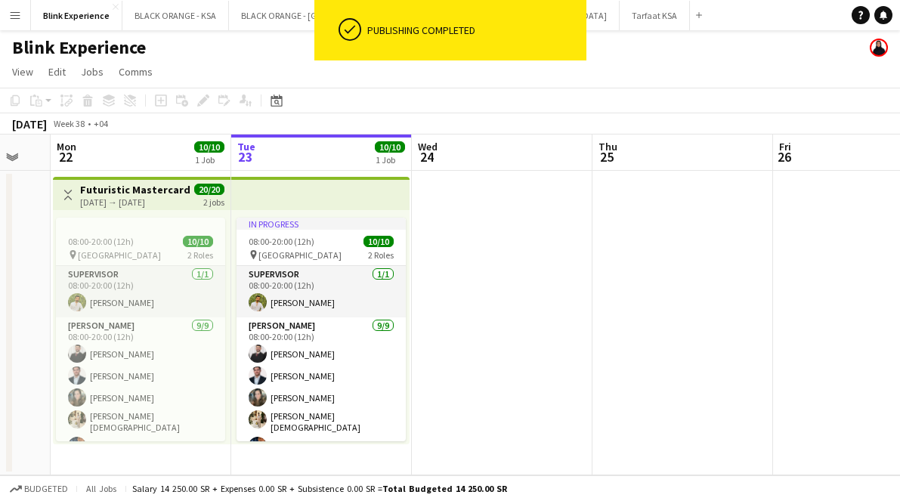
click at [19, 14] on app-icon "Menu" at bounding box center [15, 15] width 12 height 12
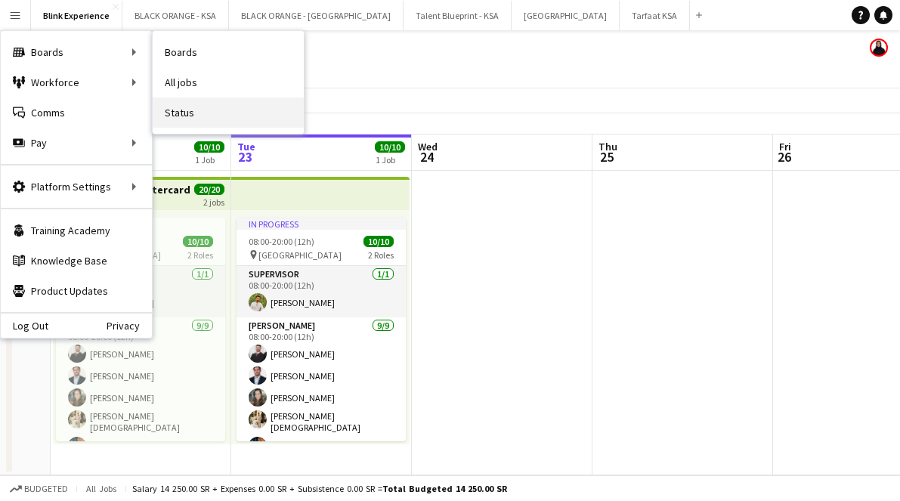
click at [194, 118] on link "Status" at bounding box center [228, 112] width 151 height 30
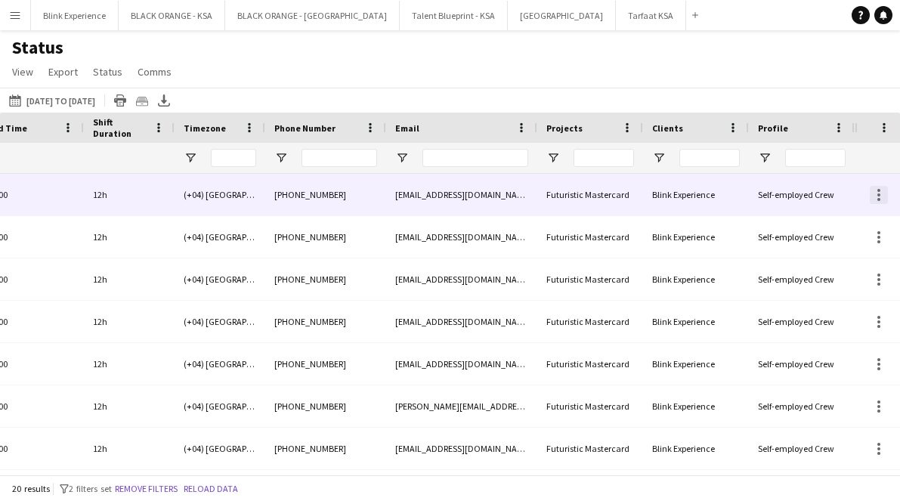
click at [675, 196] on div at bounding box center [878, 195] width 18 height 18
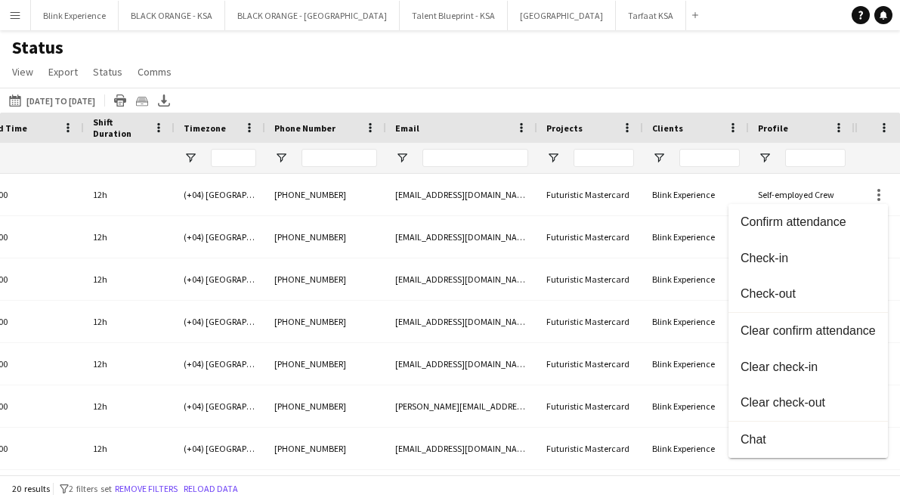
click at [675, 126] on div at bounding box center [450, 250] width 900 height 501
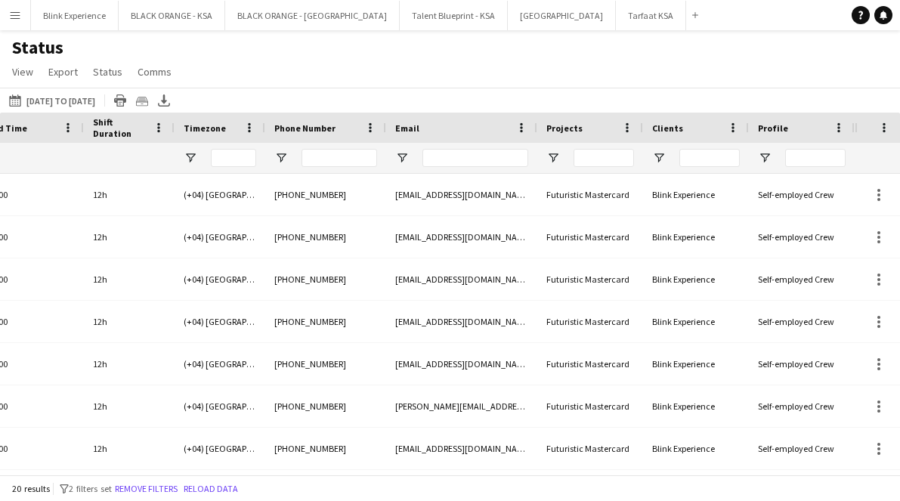
click at [675, 126] on span at bounding box center [884, 128] width 14 height 14
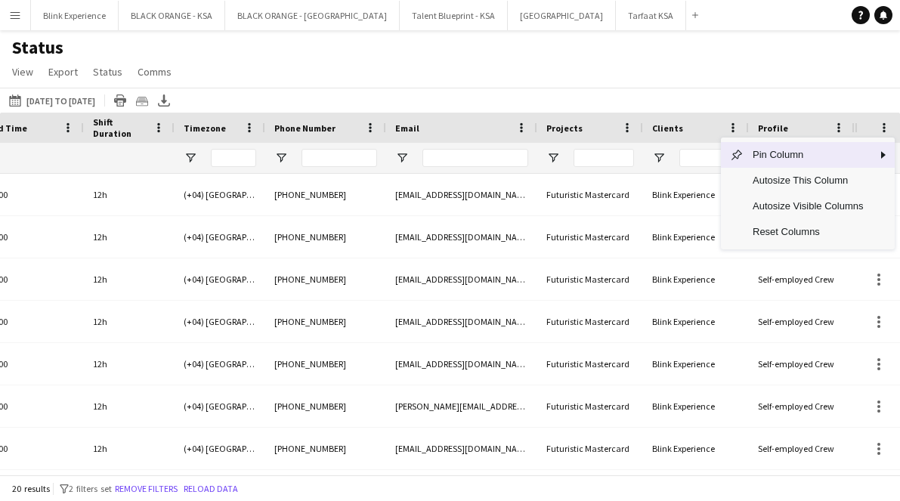
click at [675, 126] on span at bounding box center [884, 128] width 14 height 14
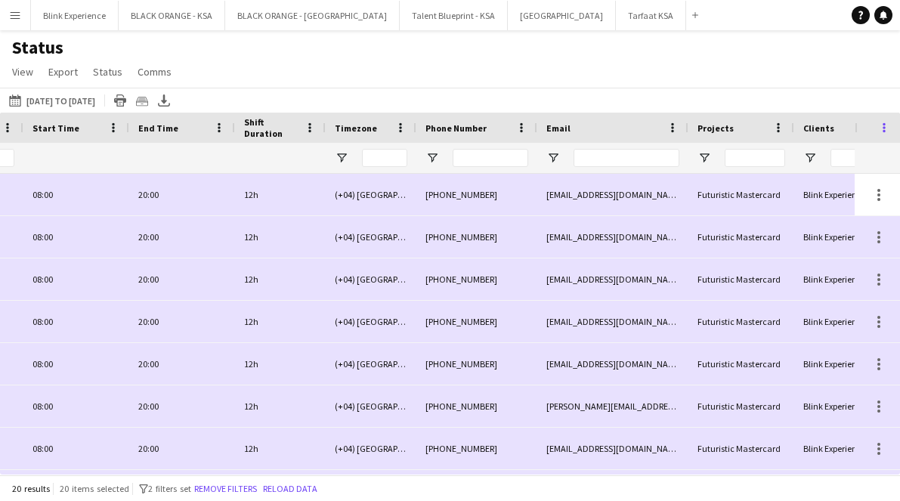
click at [675, 128] on span at bounding box center [884, 128] width 14 height 14
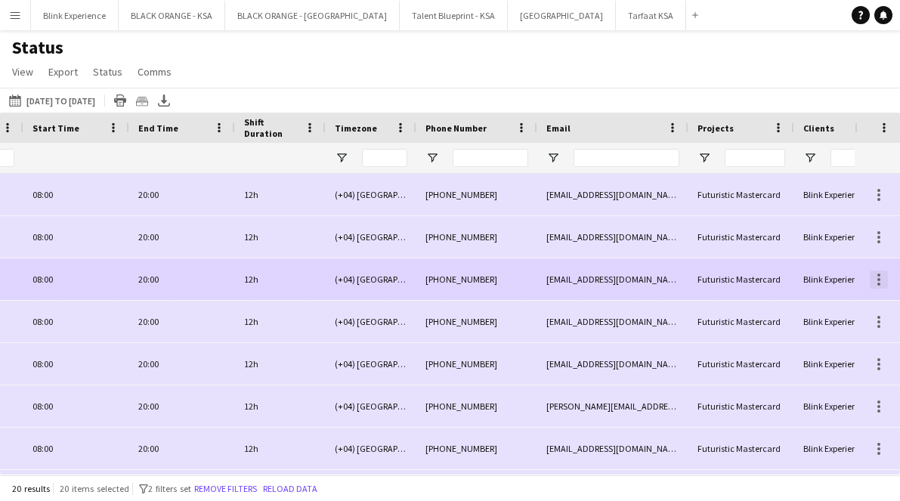
click at [675, 270] on div at bounding box center [876, 279] width 45 height 42
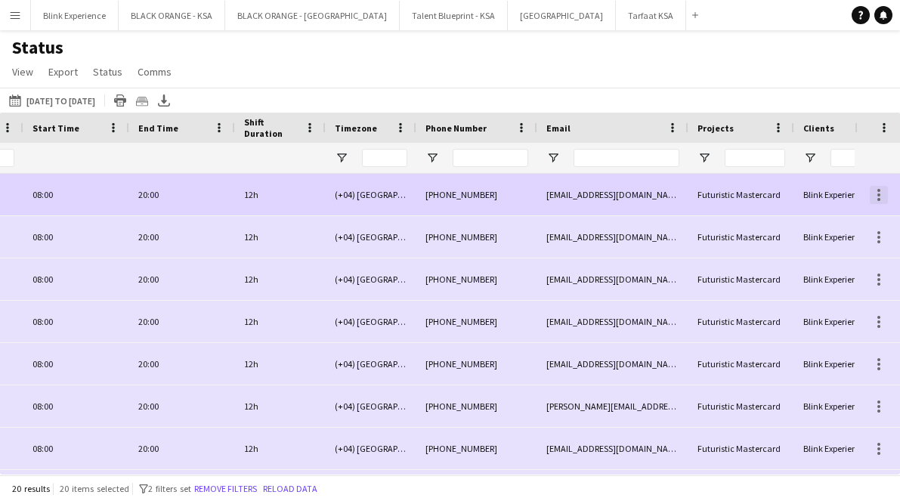
click at [675, 192] on div at bounding box center [878, 195] width 18 height 18
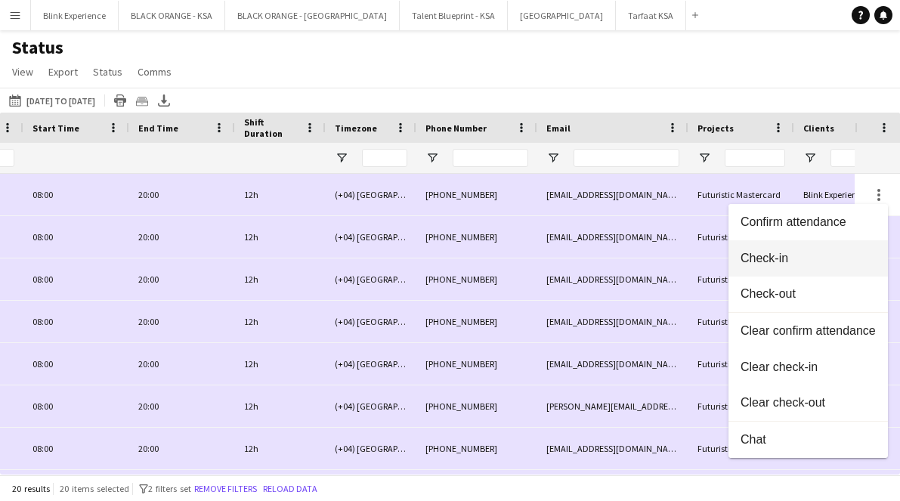
click at [675, 262] on span "Check-in" at bounding box center [807, 258] width 135 height 14
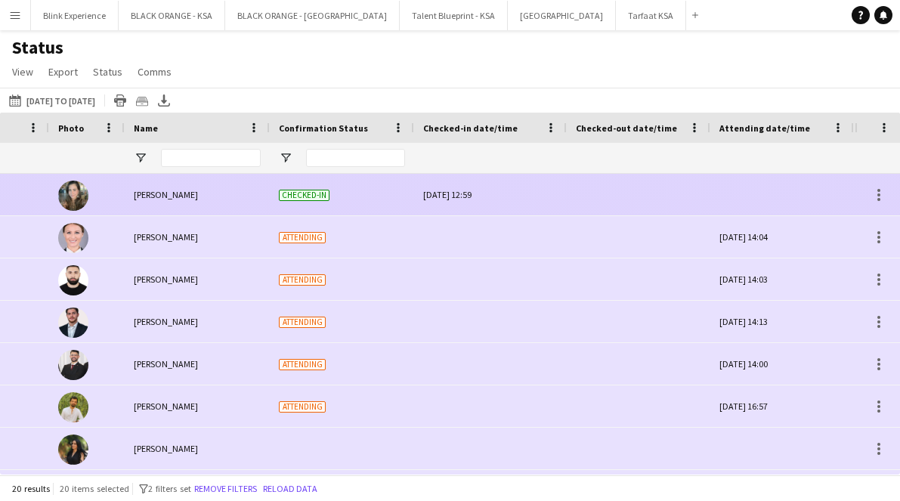
click at [492, 199] on div "[DATE] 12:59" at bounding box center [490, 195] width 134 height 42
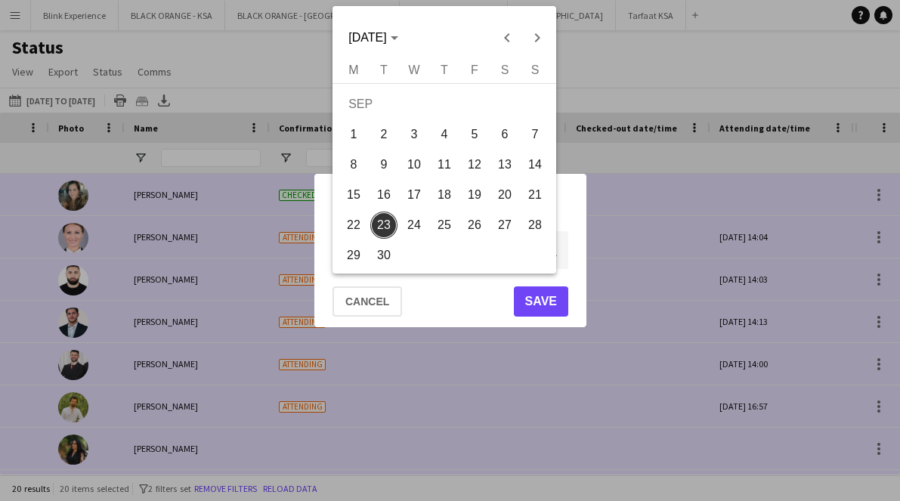
click at [477, 232] on div "**********" at bounding box center [450, 250] width 900 height 501
click at [358, 219] on span "22" at bounding box center [353, 224] width 27 height 27
click at [541, 250] on table "[DATE] M [DATE] T [DATE] W [DATE] T [DATE] F [DATE] S [DATE] S [DATE] 2 3 4 5 6…" at bounding box center [443, 166] width 211 height 207
click at [525, 261] on table "[DATE] M [DATE] T [DATE] W [DATE] T [DATE] F [DATE] S [DATE] S [DATE] 2 3 4 5 6…" at bounding box center [443, 166] width 211 height 207
click at [525, 252] on table "[DATE] M [DATE] T [DATE] W [DATE] T [DATE] F [DATE] S [DATE] S [DATE] 2 3 4 5 6…" at bounding box center [443, 166] width 211 height 207
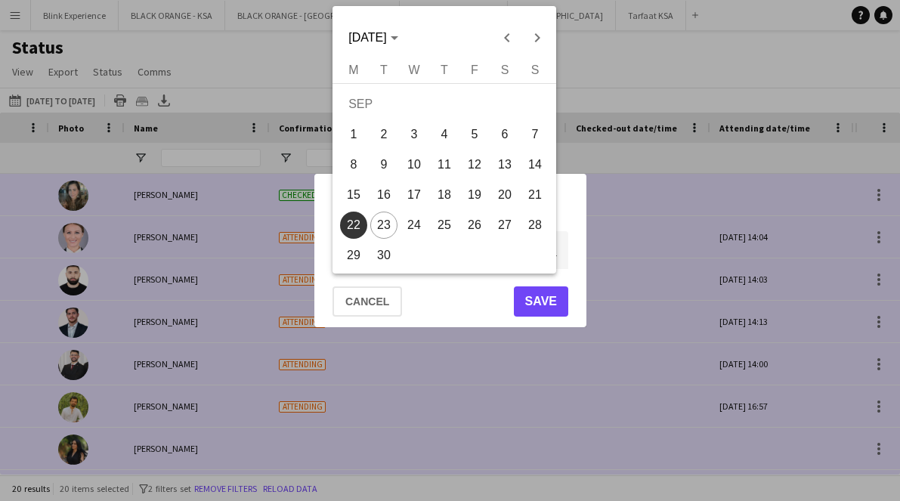
click at [557, 252] on div at bounding box center [450, 250] width 900 height 501
click at [510, 268] on table "[DATE] M [DATE] T [DATE] W [DATE] T [DATE] F [DATE] S [DATE] S [DATE] 2 3 4 5 6…" at bounding box center [443, 166] width 211 height 207
click at [448, 273] on div at bounding box center [450, 250] width 900 height 501
click at [533, 234] on span "28" at bounding box center [534, 224] width 27 height 27
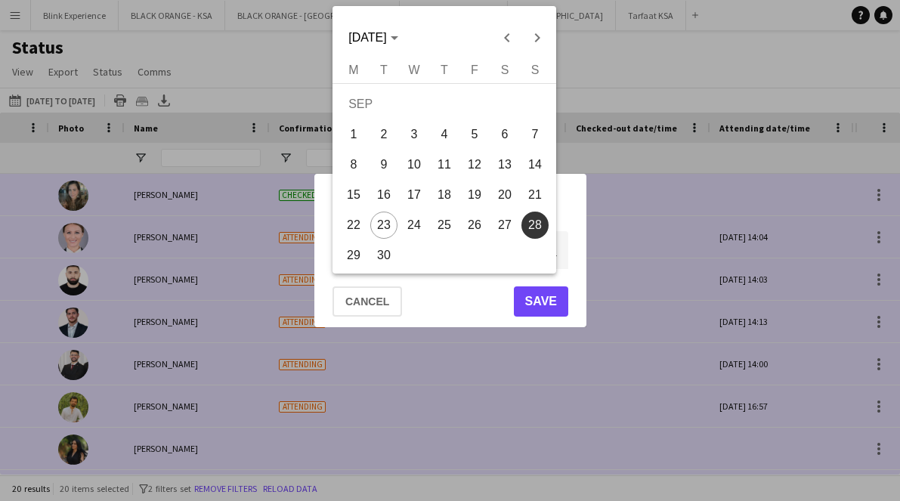
click at [532, 253] on table "[DATE] M [DATE] T [DATE] W [DATE] T [DATE] F [DATE] S [DATE] S [DATE] 2 3 4 5 6…" at bounding box center [443, 166] width 211 height 207
click at [529, 253] on table "[DATE] M [DATE] T [DATE] W [DATE] T [DATE] F [DATE] S [DATE] S [DATE] 2 3 4 5 6…" at bounding box center [443, 166] width 211 height 207
click at [526, 253] on table "[DATE] M [DATE] T [DATE] W [DATE] T [DATE] F [DATE] S [DATE] S [DATE] 2 3 4 5 6…" at bounding box center [443, 166] width 211 height 207
click at [377, 256] on span "30" at bounding box center [383, 255] width 27 height 27
click at [353, 252] on span "29" at bounding box center [353, 255] width 27 height 27
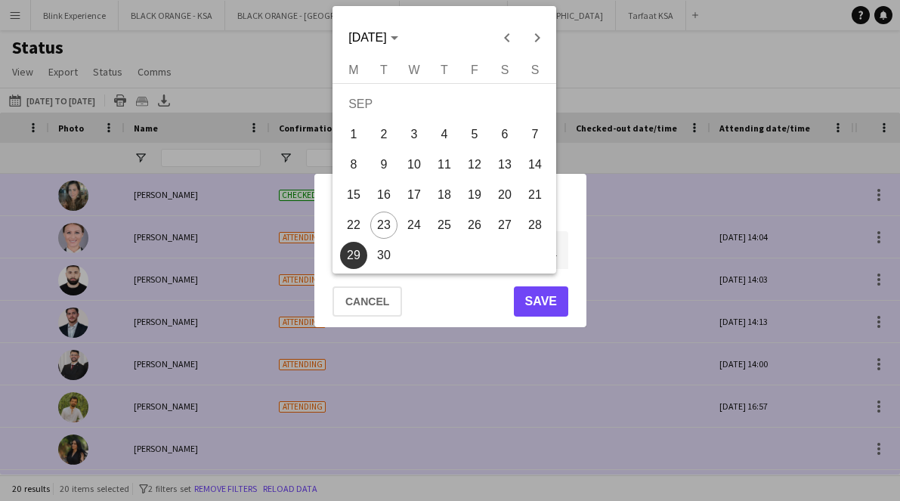
click at [353, 252] on span "29" at bounding box center [353, 255] width 27 height 27
click at [343, 259] on span "29" at bounding box center [353, 255] width 27 height 27
click at [350, 261] on span "29" at bounding box center [353, 255] width 27 height 27
click at [350, 265] on span "29" at bounding box center [353, 255] width 27 height 27
click at [350, 230] on span "22" at bounding box center [353, 224] width 27 height 27
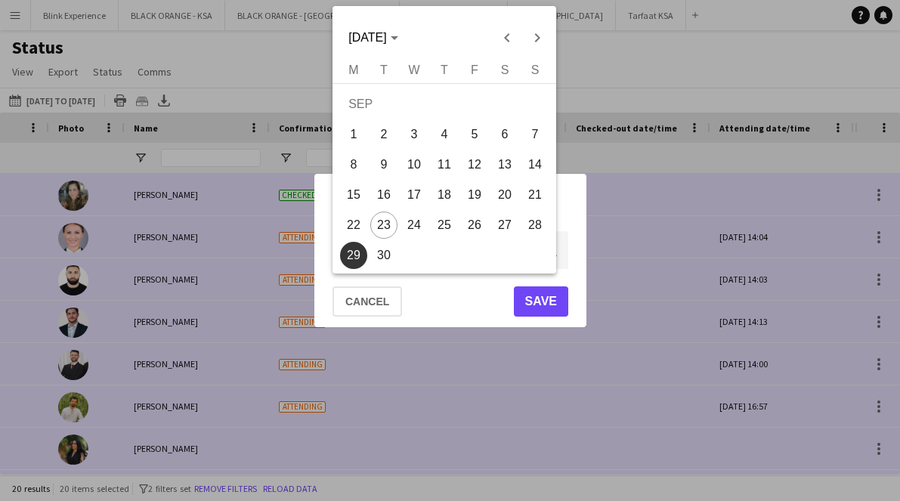
type input "**********"
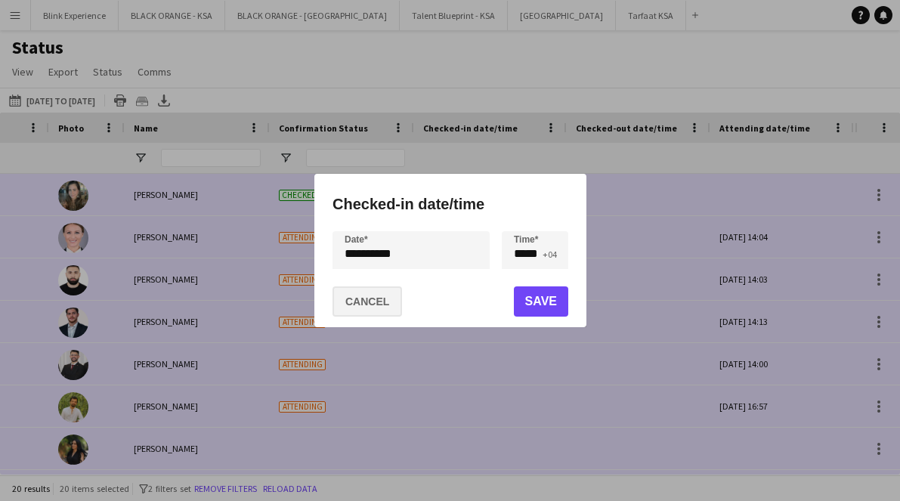
click at [361, 310] on button "Cancel" at bounding box center [366, 301] width 69 height 30
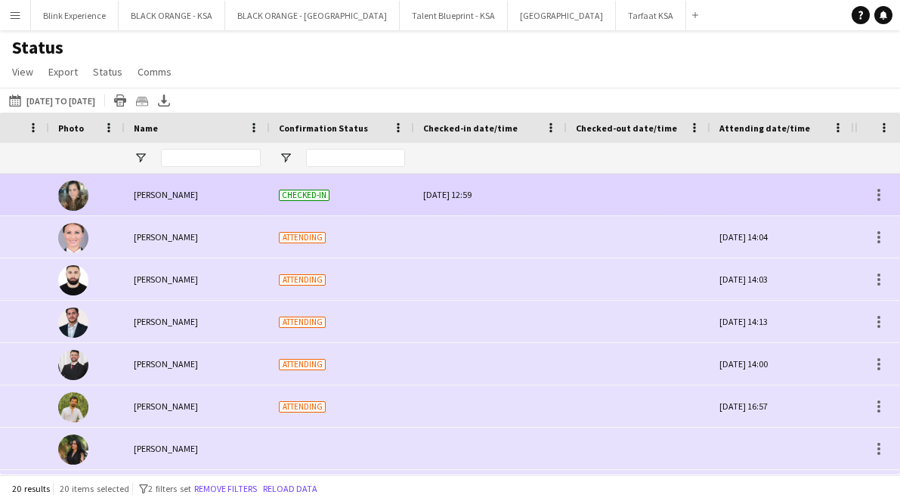
click at [455, 195] on div "[DATE] 12:59" at bounding box center [490, 195] width 134 height 42
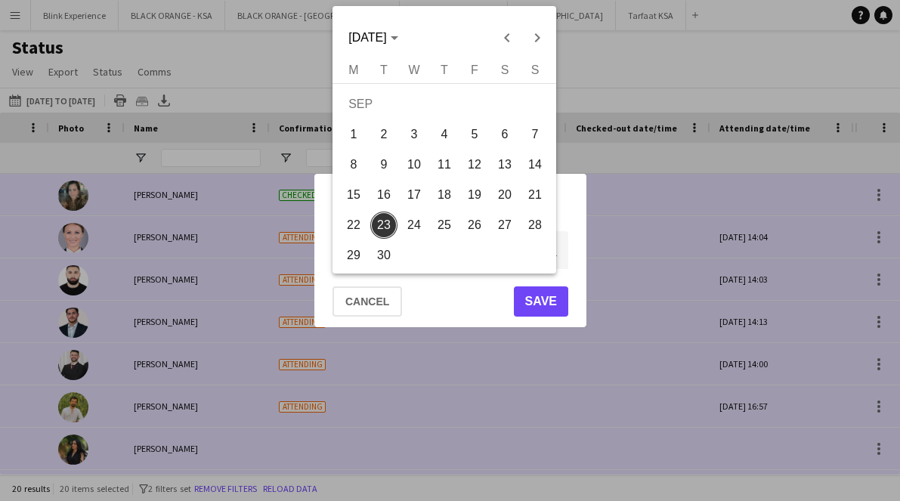
click at [354, 254] on div "**********" at bounding box center [450, 250] width 900 height 501
click at [359, 218] on span "22" at bounding box center [353, 224] width 27 height 27
type input "**********"
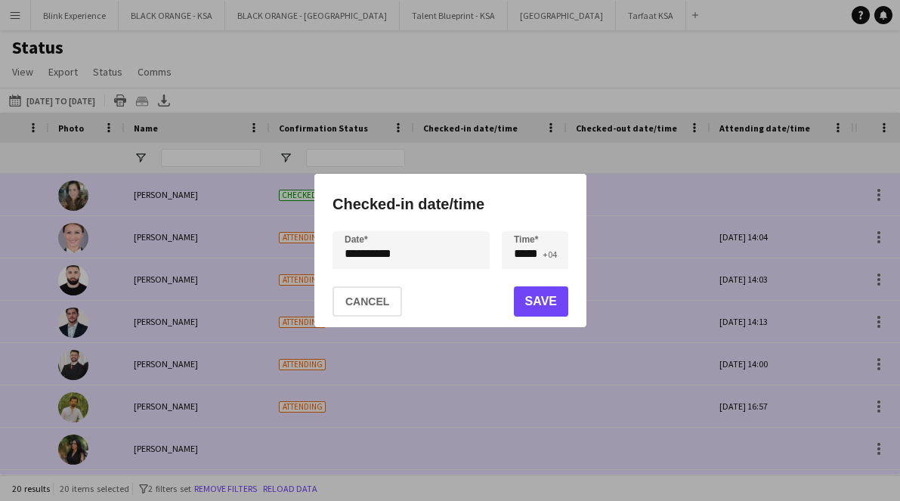
click at [390, 227] on div "**********" at bounding box center [450, 250] width 272 height 153
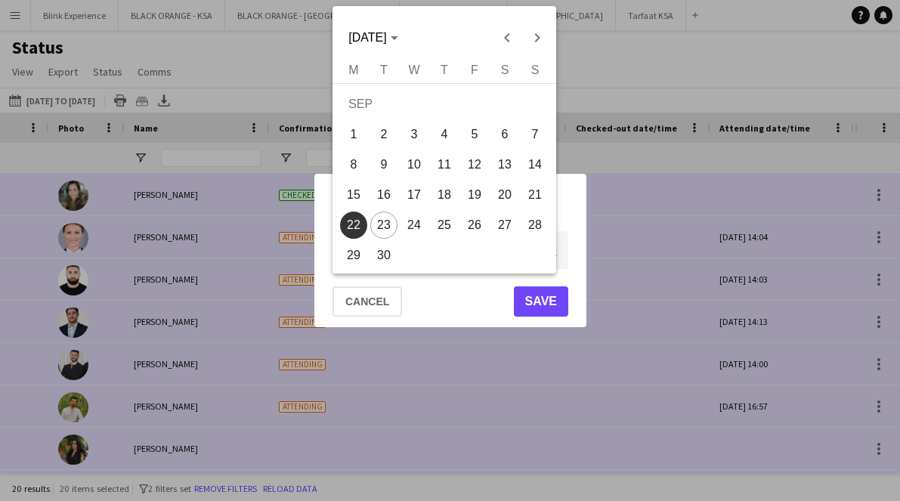
click at [387, 258] on div "**********" at bounding box center [450, 250] width 900 height 501
click at [471, 280] on div at bounding box center [450, 250] width 900 height 501
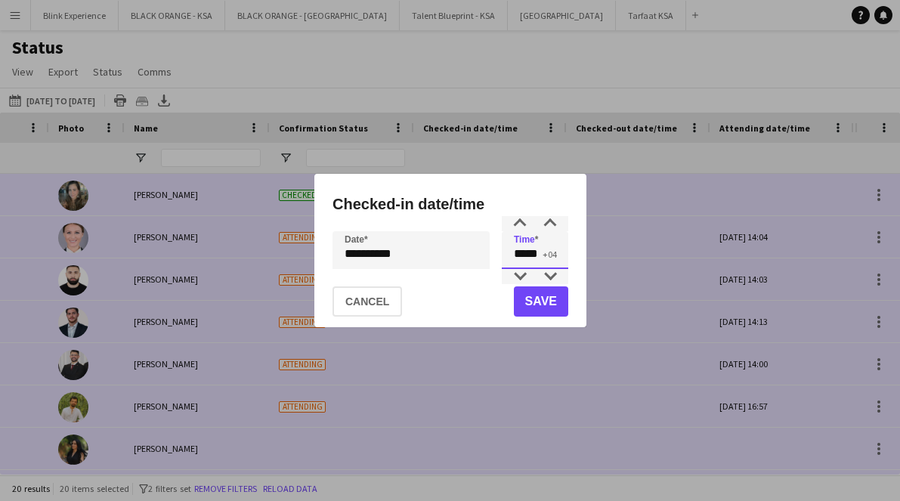
click at [523, 260] on input "*****" at bounding box center [535, 250] width 66 height 38
type input "*****"
click at [548, 301] on button "Save" at bounding box center [540, 301] width 54 height 30
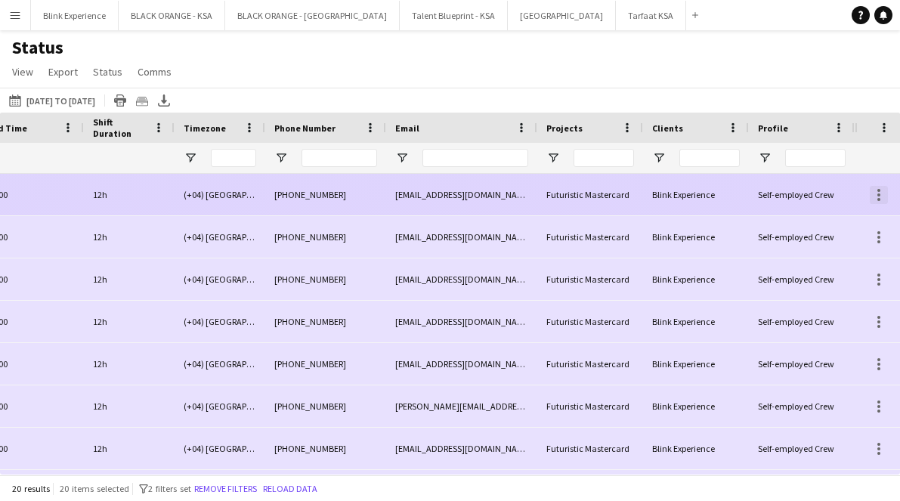
click at [675, 197] on div at bounding box center [878, 195] width 18 height 18
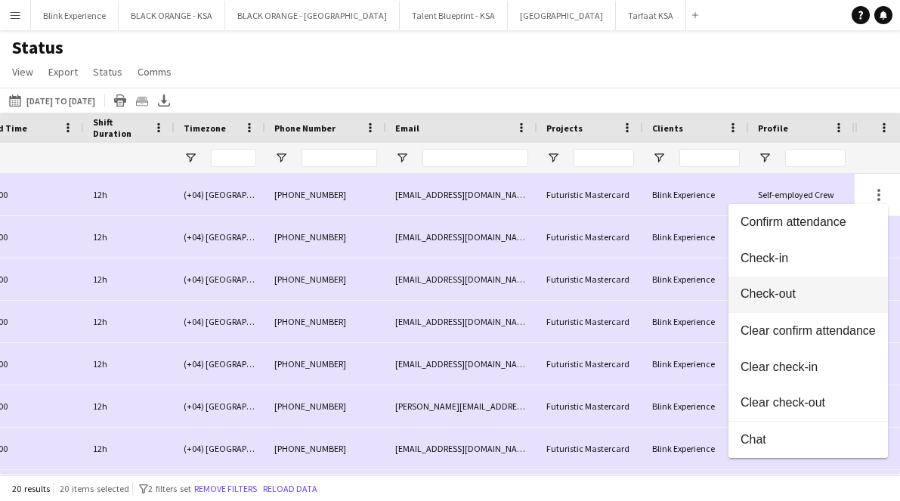
click at [675, 289] on span "Check-out" at bounding box center [807, 294] width 135 height 14
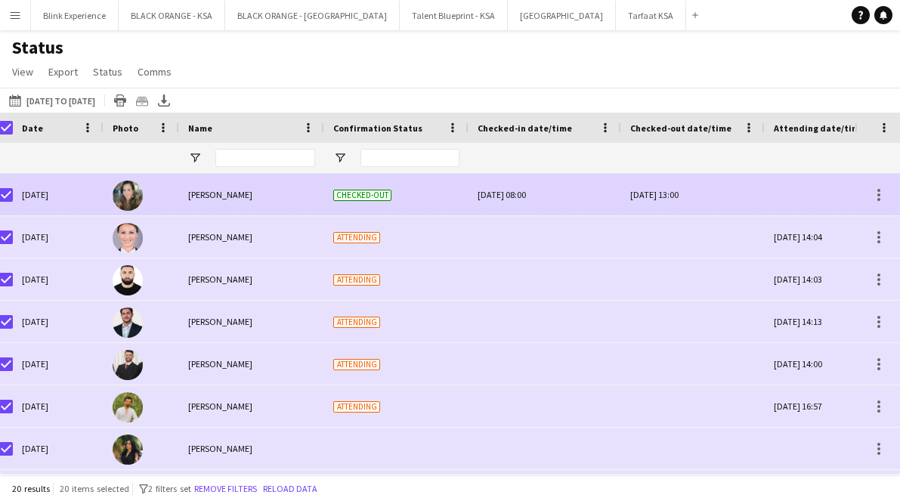
click at [671, 196] on div "[DATE] 13:00" at bounding box center [692, 195] width 125 height 42
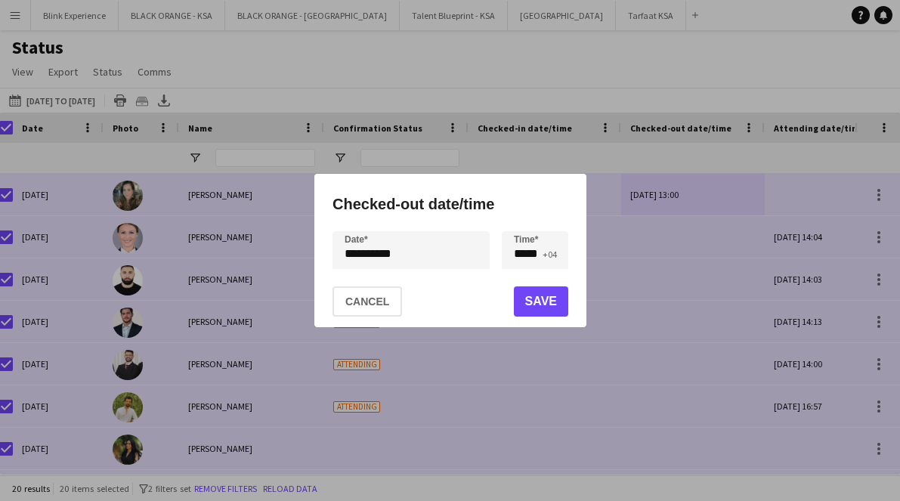
click at [408, 237] on div "**********" at bounding box center [450, 250] width 900 height 501
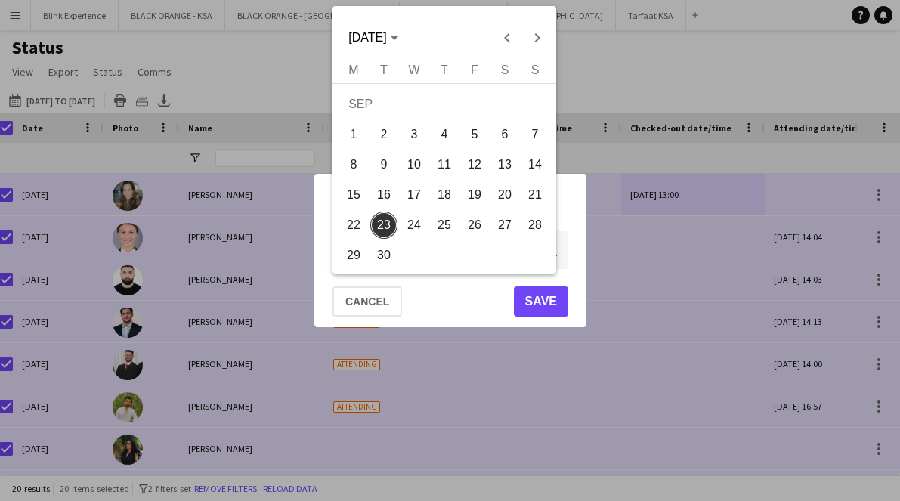
click at [363, 218] on span "22" at bounding box center [353, 224] width 27 height 27
type input "**********"
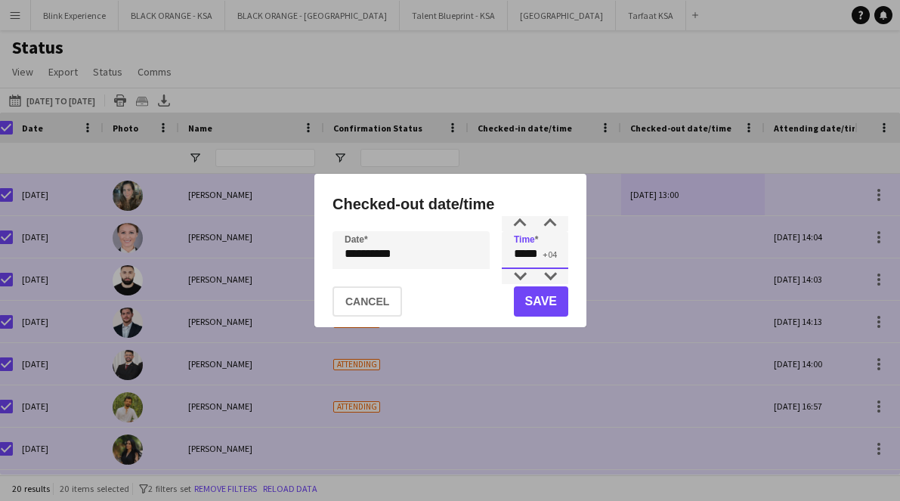
click at [528, 252] on input "*****" at bounding box center [535, 250] width 66 height 38
drag, startPoint x: 523, startPoint y: 256, endPoint x: 510, endPoint y: 254, distance: 13.8
click at [510, 254] on input "*****" at bounding box center [535, 250] width 66 height 38
type input "*****"
click at [551, 301] on button "Save" at bounding box center [540, 301] width 54 height 30
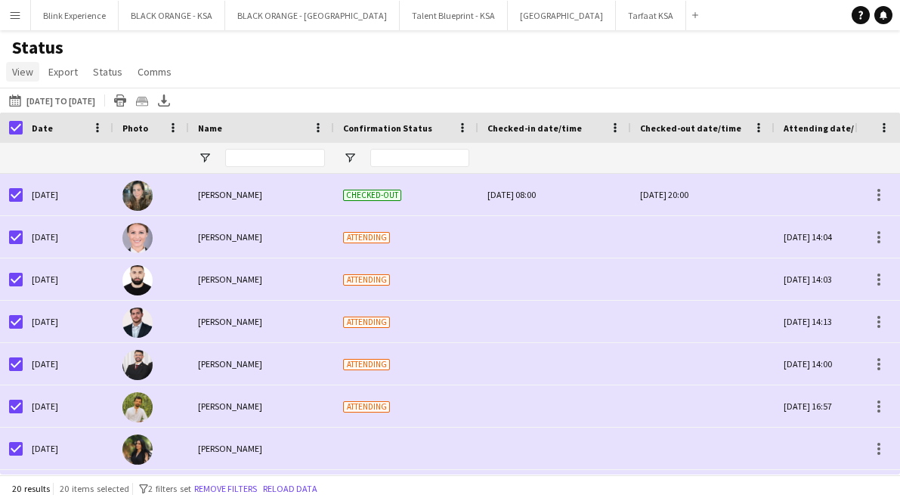
click at [29, 69] on span "View" at bounding box center [22, 72] width 21 height 14
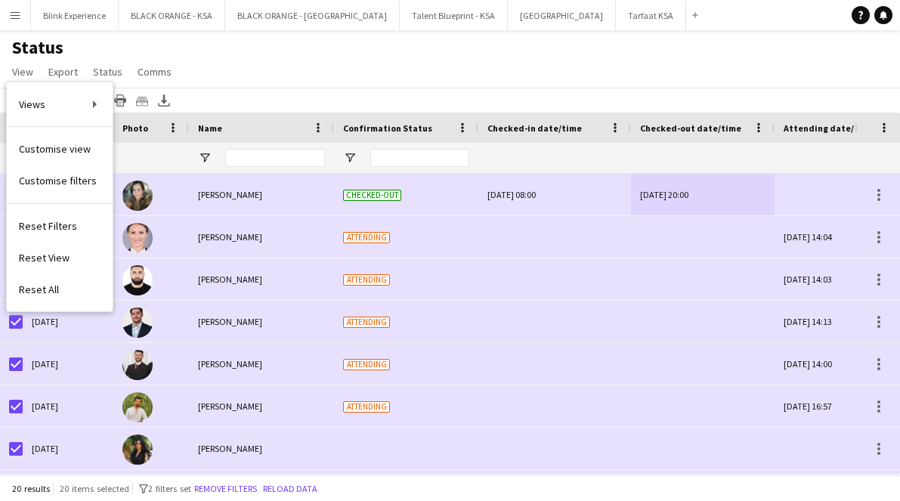
click at [255, 95] on div "[DATE] to [DATE] [DATE] to [DATE] [DATE] This Week This Month [DATE] Last Week …" at bounding box center [450, 100] width 900 height 25
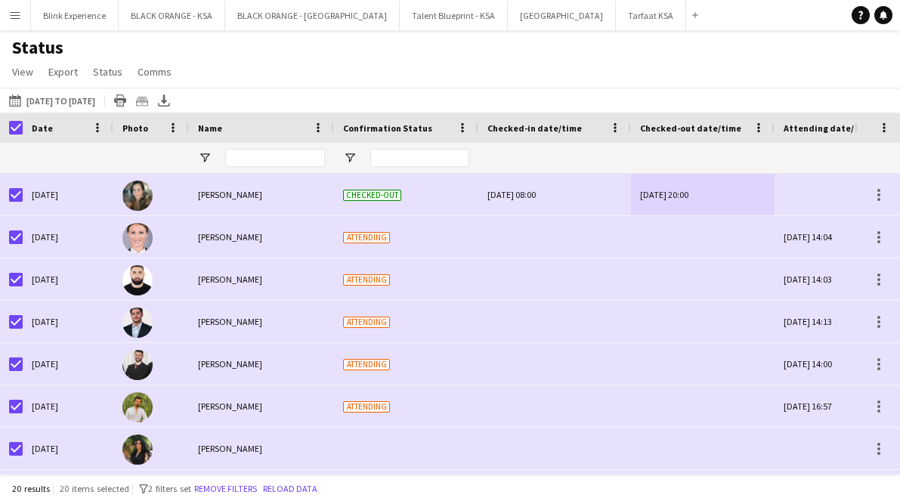
click at [14, 12] on app-icon "Menu" at bounding box center [15, 15] width 12 height 12
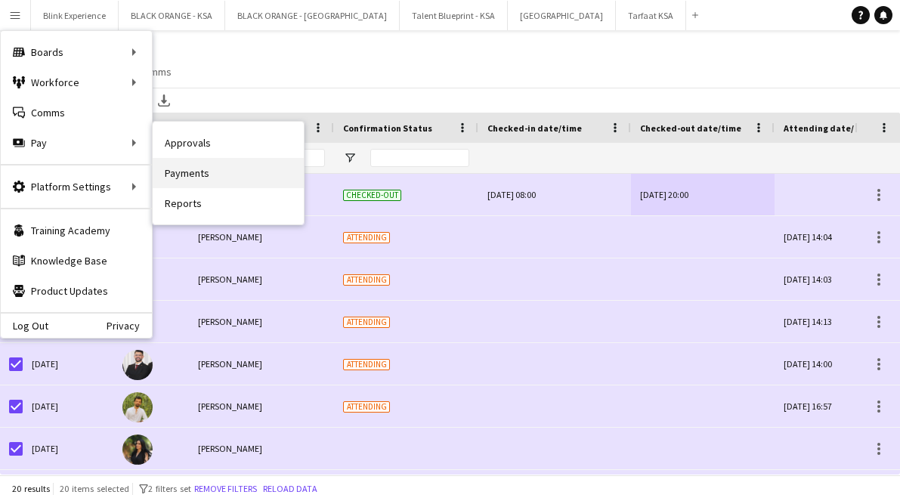
click at [180, 168] on link "Payments" at bounding box center [228, 173] width 151 height 30
